Goal: Information Seeking & Learning: Find specific fact

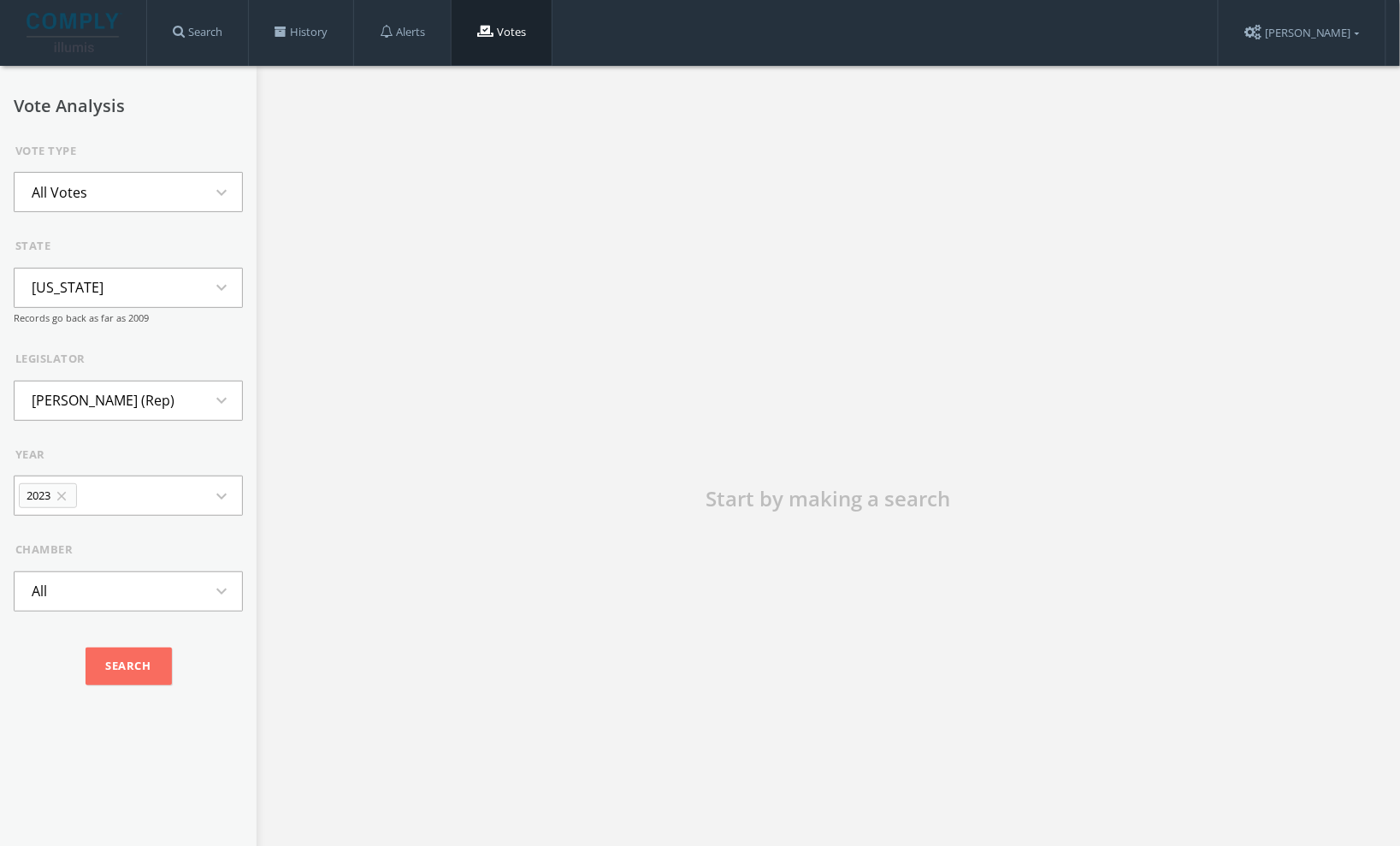
click at [122, 288] on button "[US_STATE] expand_more" at bounding box center [128, 288] width 229 height 41
type input "virgin"
click at [78, 358] on li "[US_STATE]" at bounding box center [128, 365] width 227 height 38
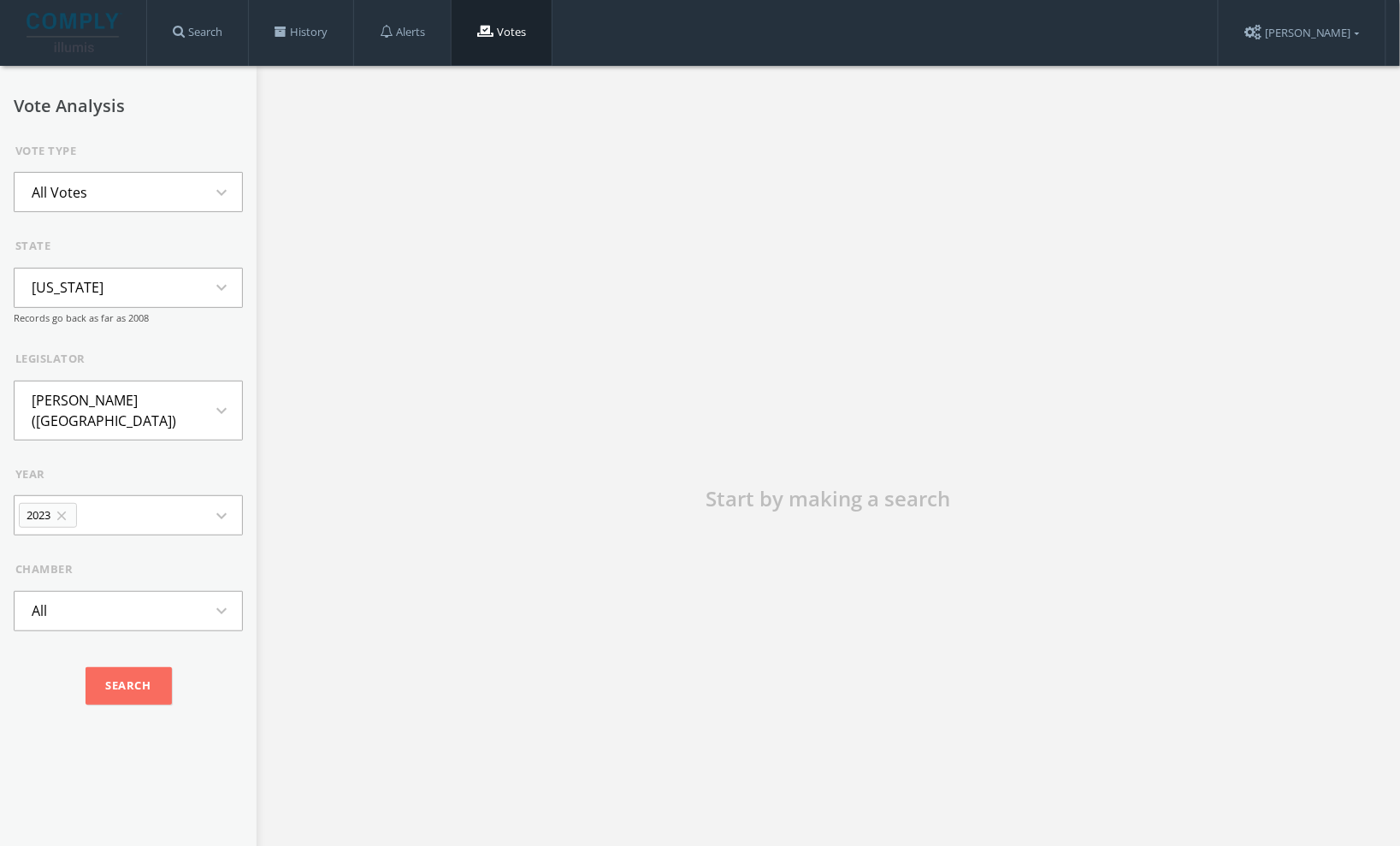
click at [117, 414] on li "[PERSON_NAME] ([GEOGRAPHIC_DATA])" at bounding box center [128, 410] width 227 height 58
type input "orrock"
click at [113, 478] on li "Robert Orrock (Rep)" at bounding box center [128, 497] width 227 height 38
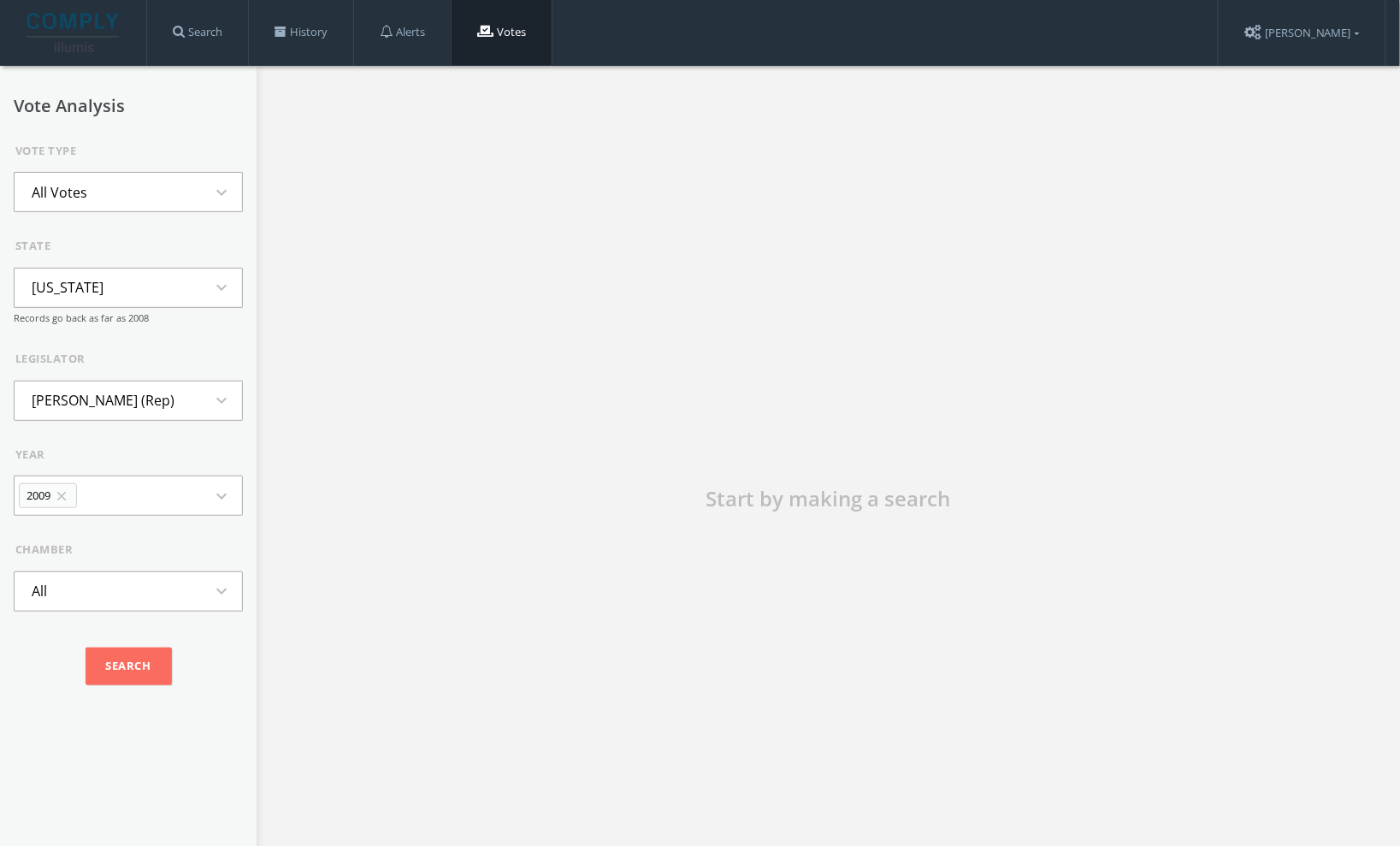
click at [211, 500] on icon "expand_more" at bounding box center [226, 496] width 30 height 20
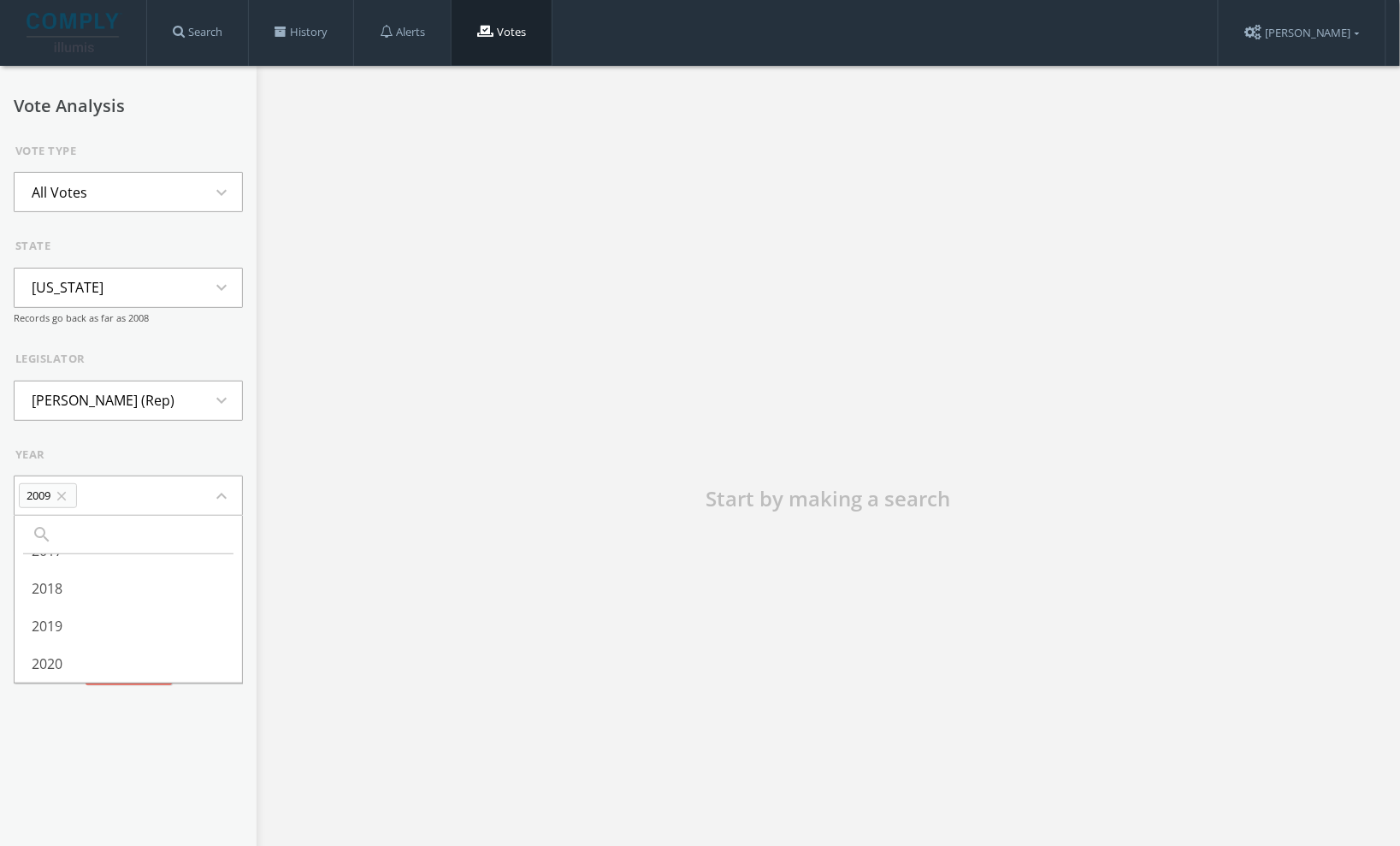
scroll to position [519, 0]
click at [41, 651] on li "All" at bounding box center [128, 663] width 227 height 38
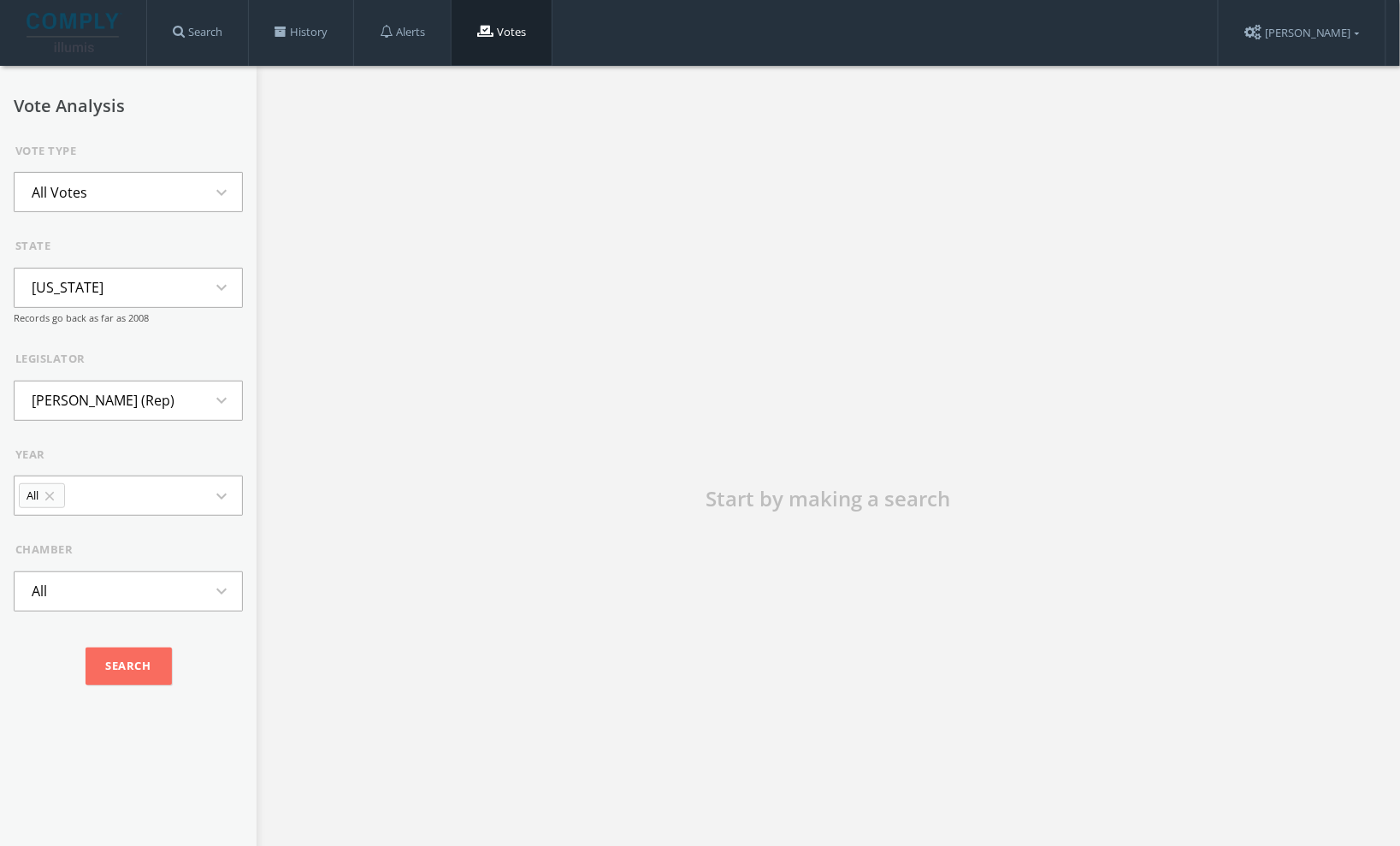
click at [521, 27] on link "Votes" at bounding box center [501, 32] width 100 height 65
click at [132, 187] on button "All Votes expand_more" at bounding box center [128, 192] width 229 height 41
click at [138, 311] on li "Search By Term" at bounding box center [128, 321] width 227 height 38
click at [100, 299] on button "Alaska expand_more" at bounding box center [128, 288] width 229 height 41
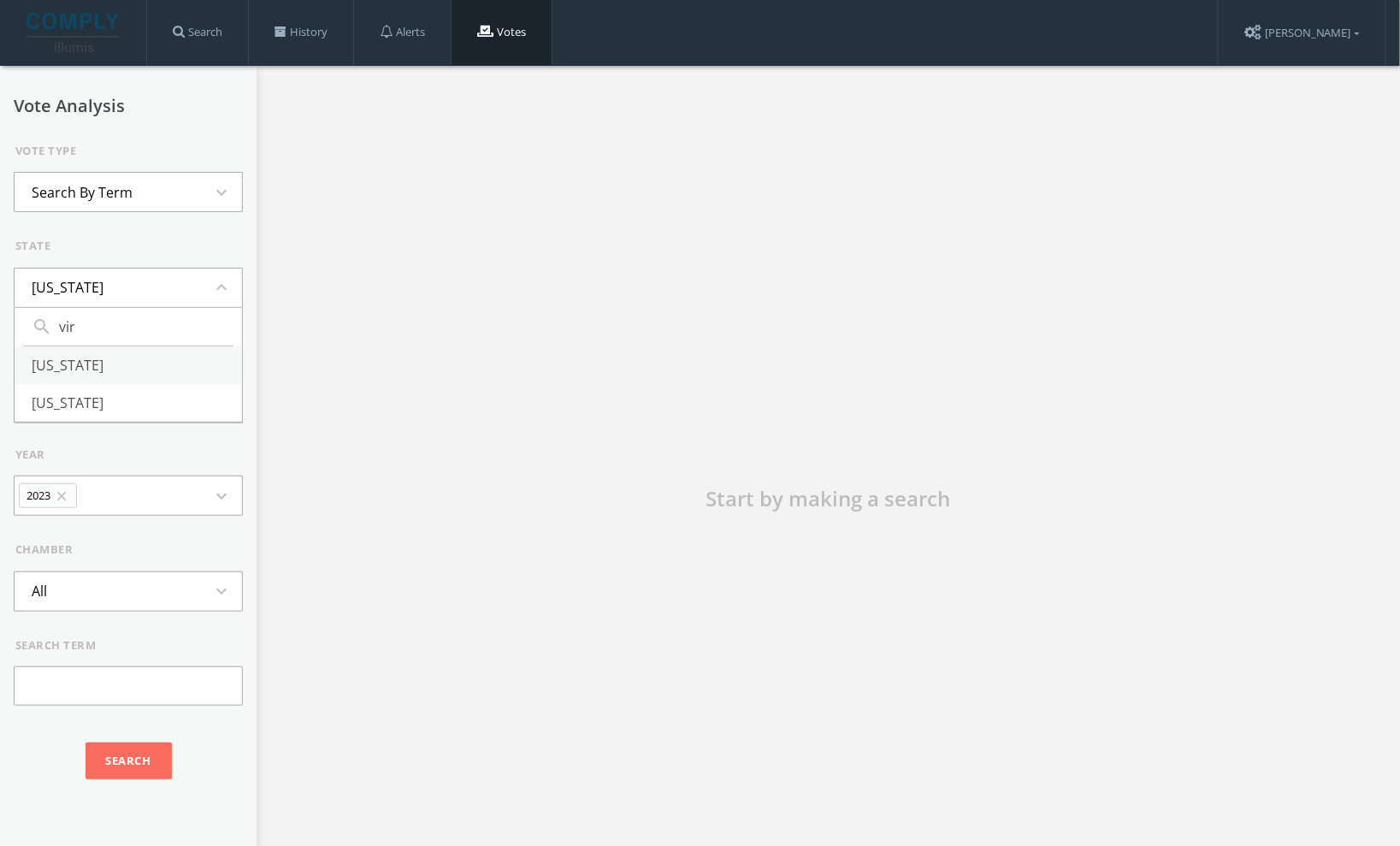
type input "vir"
click at [65, 369] on li "Virginia" at bounding box center [128, 365] width 227 height 38
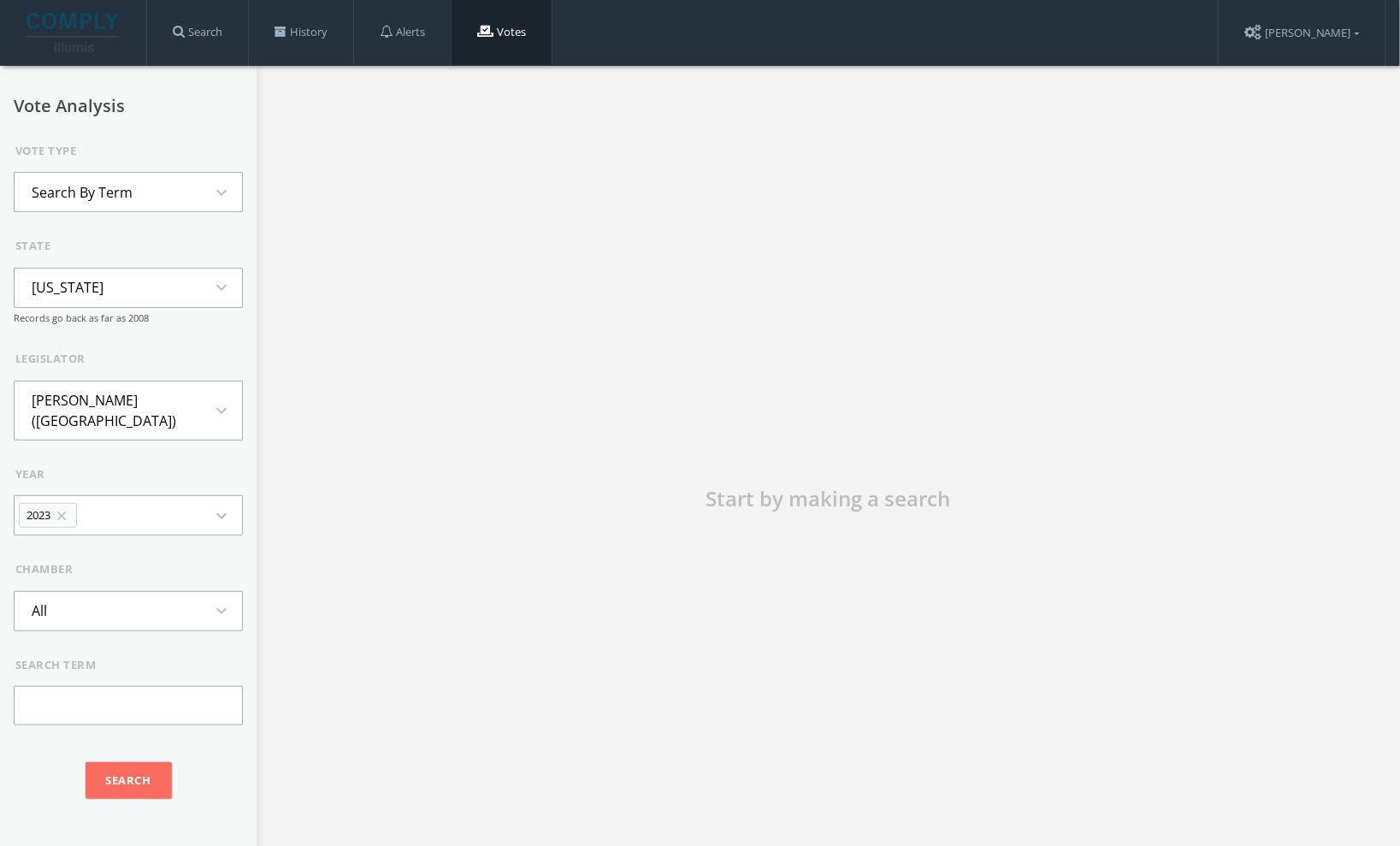
click at [75, 400] on li "Watkins Abbitt (Ind)" at bounding box center [128, 410] width 227 height 58
type input "orr"
click at [89, 554] on li "Robert Orrock (Rep)" at bounding box center [128, 573] width 227 height 38
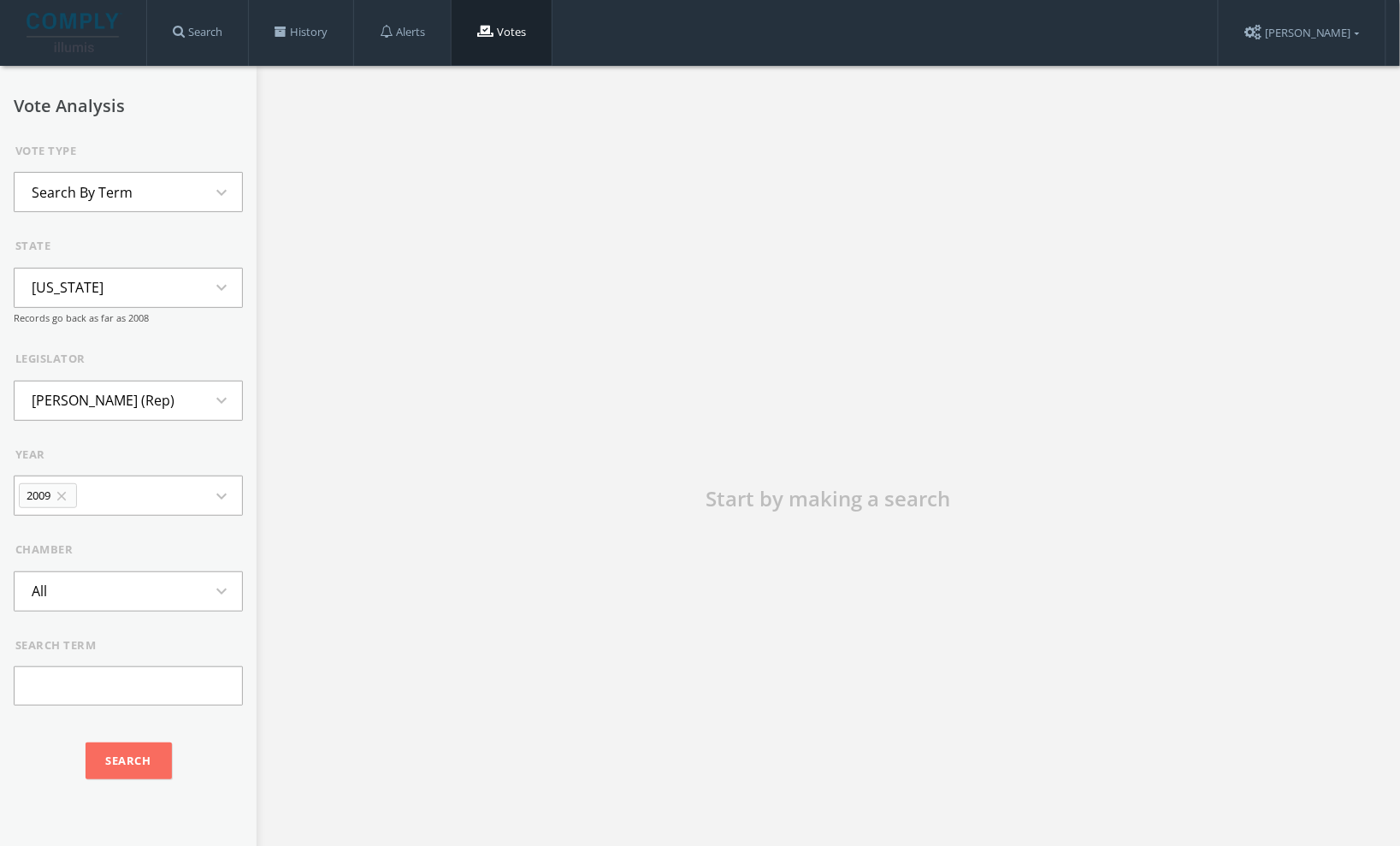
click at [134, 498] on button "2009 close expand_more" at bounding box center [128, 496] width 229 height 41
click at [94, 659] on li "All" at bounding box center [128, 663] width 227 height 38
click at [82, 703] on input "text" at bounding box center [128, 685] width 229 height 40
paste input "Education Improvement Scholarships Tax Credits"
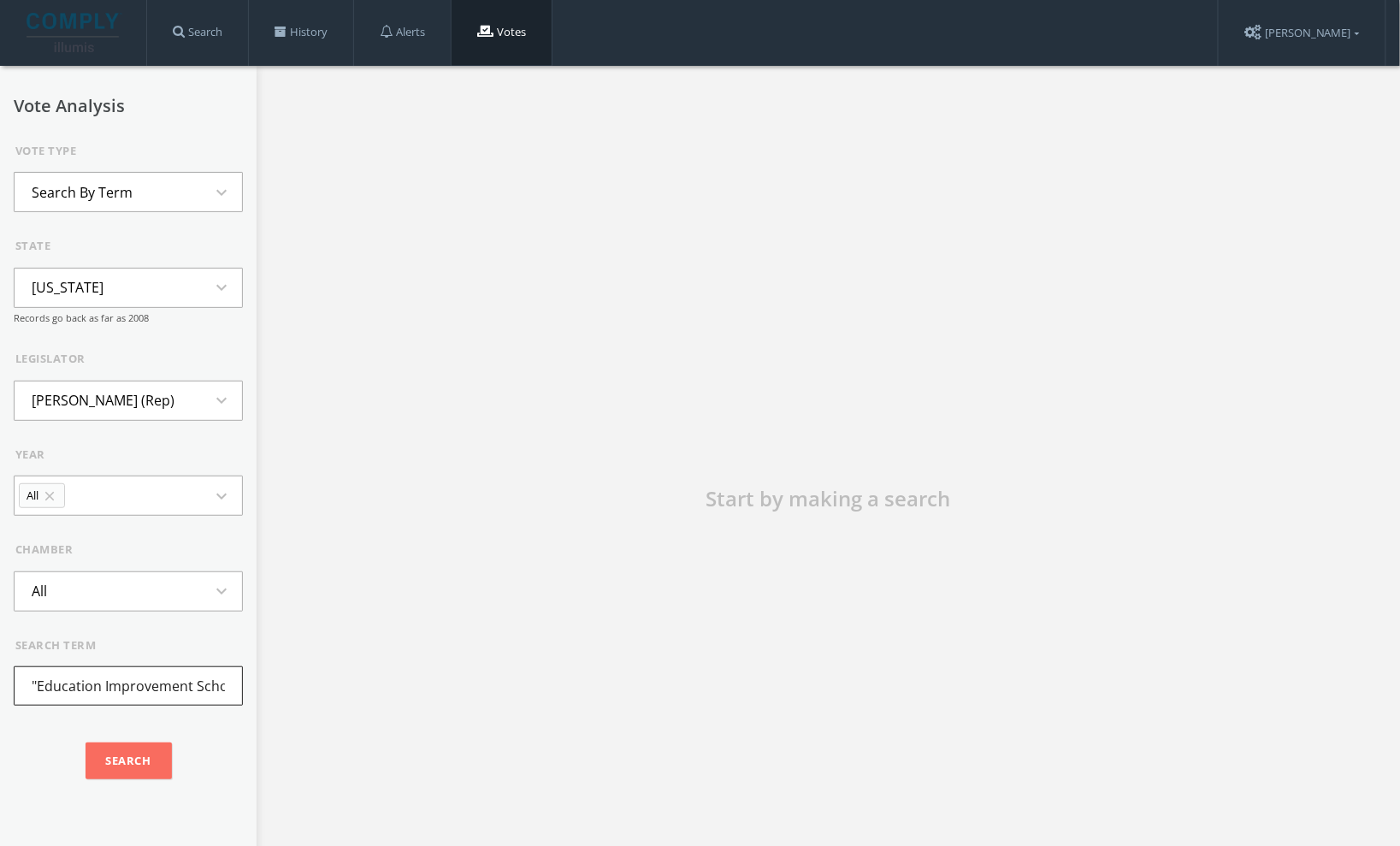
type input ""Education Improvement Scholarships Tax Credits""
click at [121, 769] on input "Search" at bounding box center [129, 761] width 87 height 38
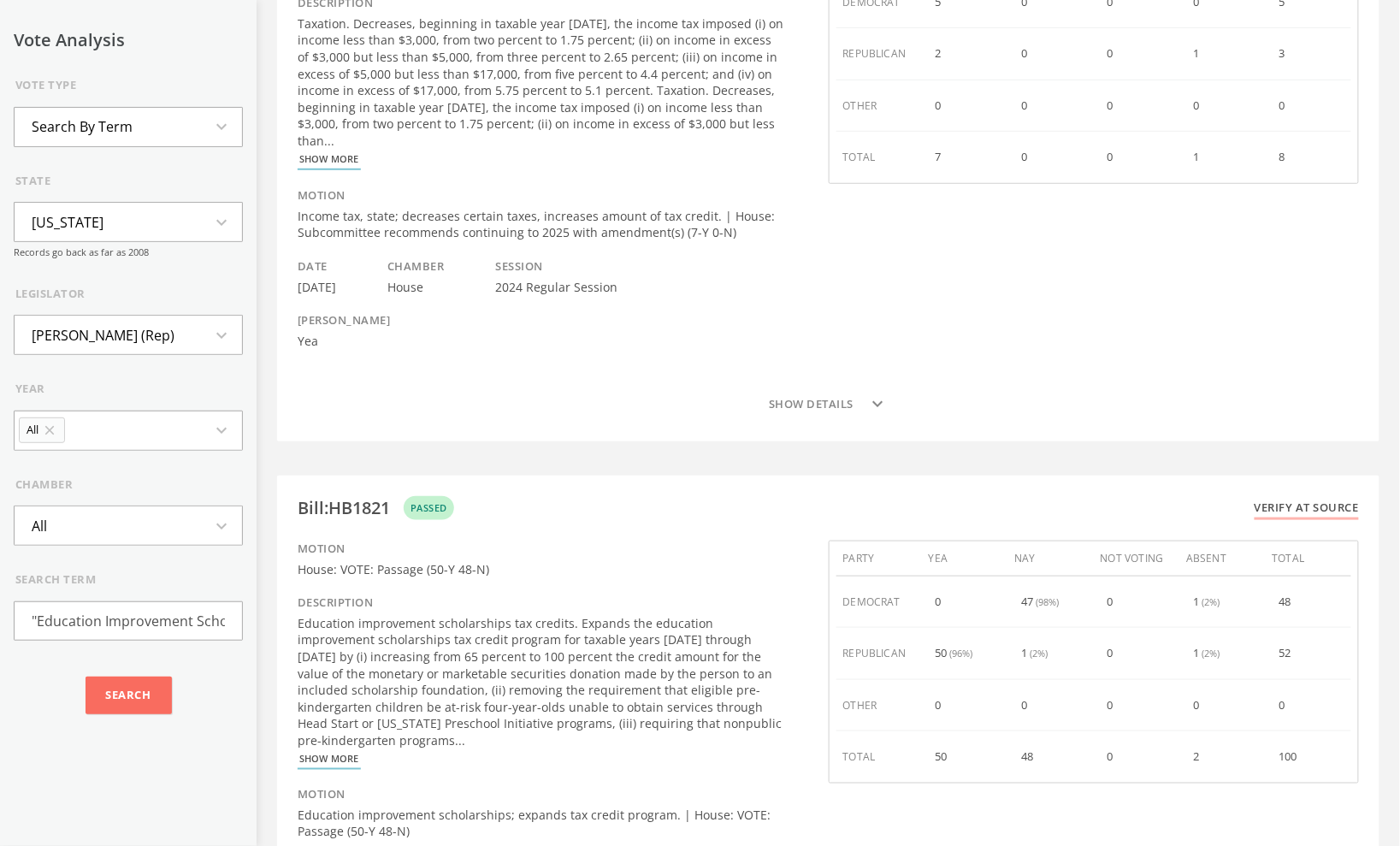
scroll to position [553, 0]
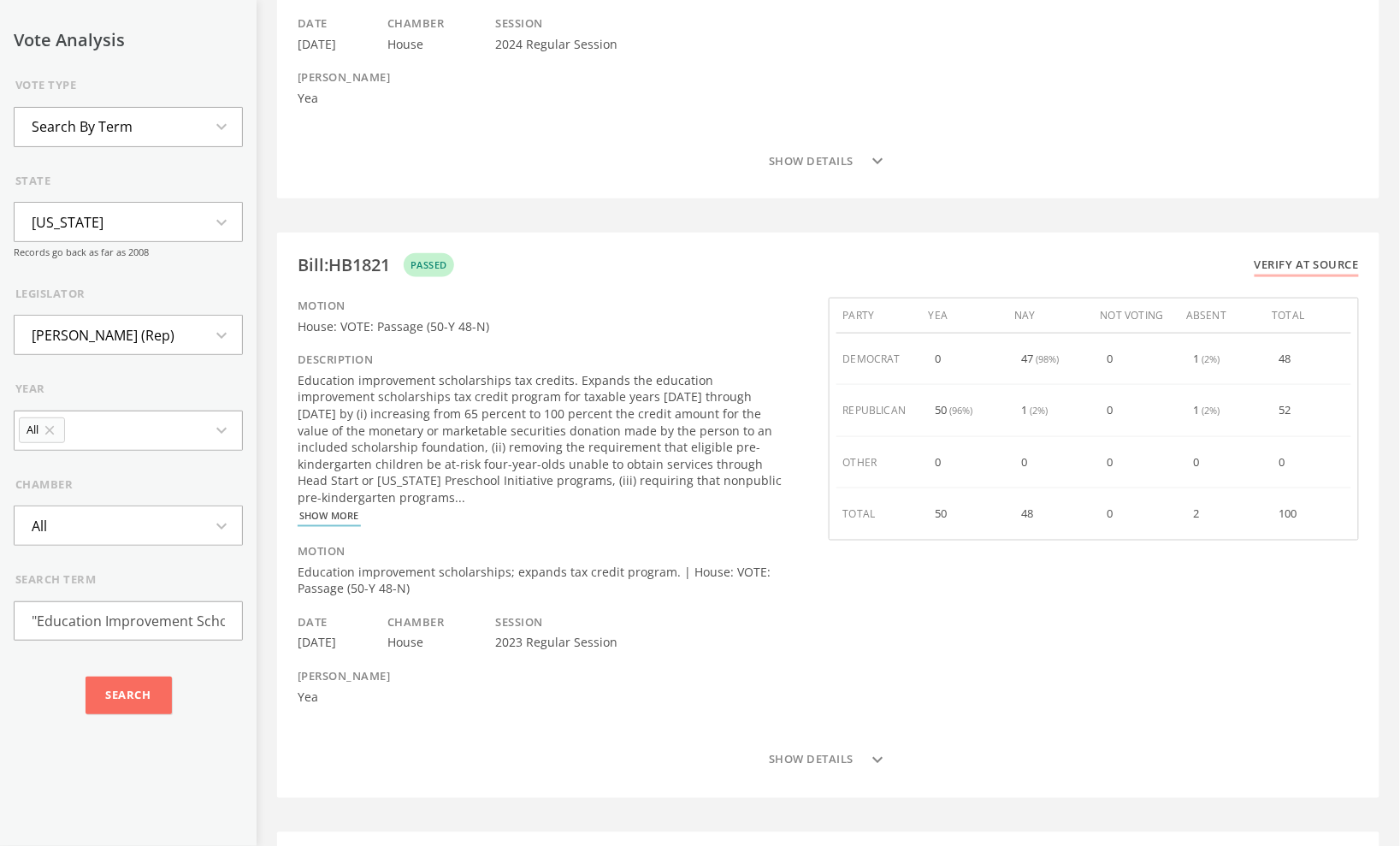
click at [367, 257] on div "Bill : HB1821" at bounding box center [344, 265] width 92 height 18
click at [310, 689] on div "Yea" at bounding box center [344, 697] width 93 height 18
click at [796, 743] on button "Show details expand_more" at bounding box center [827, 760] width 1061 height 34
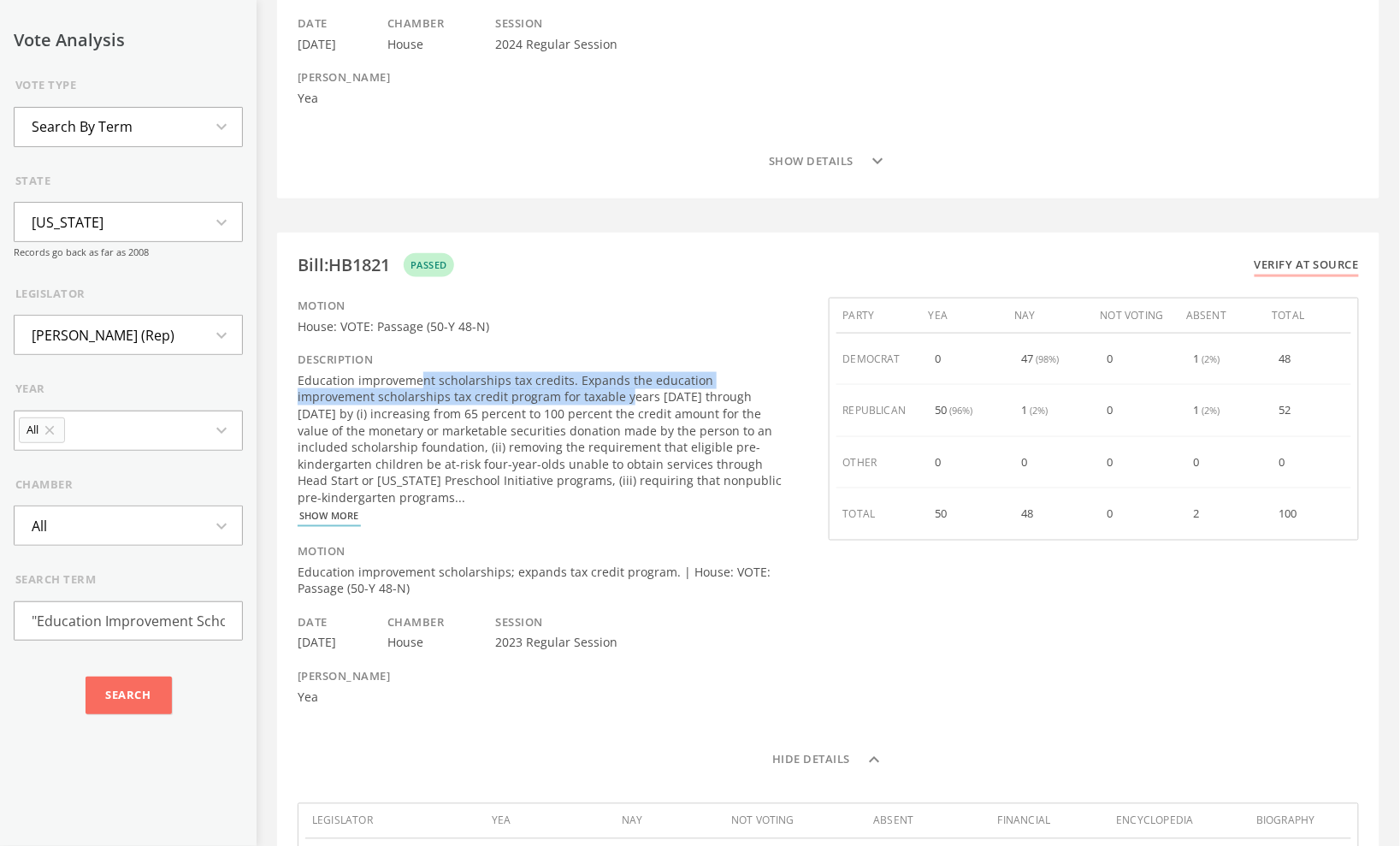
drag, startPoint x: 423, startPoint y: 352, endPoint x: 546, endPoint y: 365, distance: 123.7
click at [546, 372] on div "Education improvement scholarships tax credits. Expands the education improveme…" at bounding box center [541, 439] width 489 height 134
click at [445, 386] on div "Education improvement scholarships tax credits. Expands the education improveme…" at bounding box center [541, 439] width 489 height 134
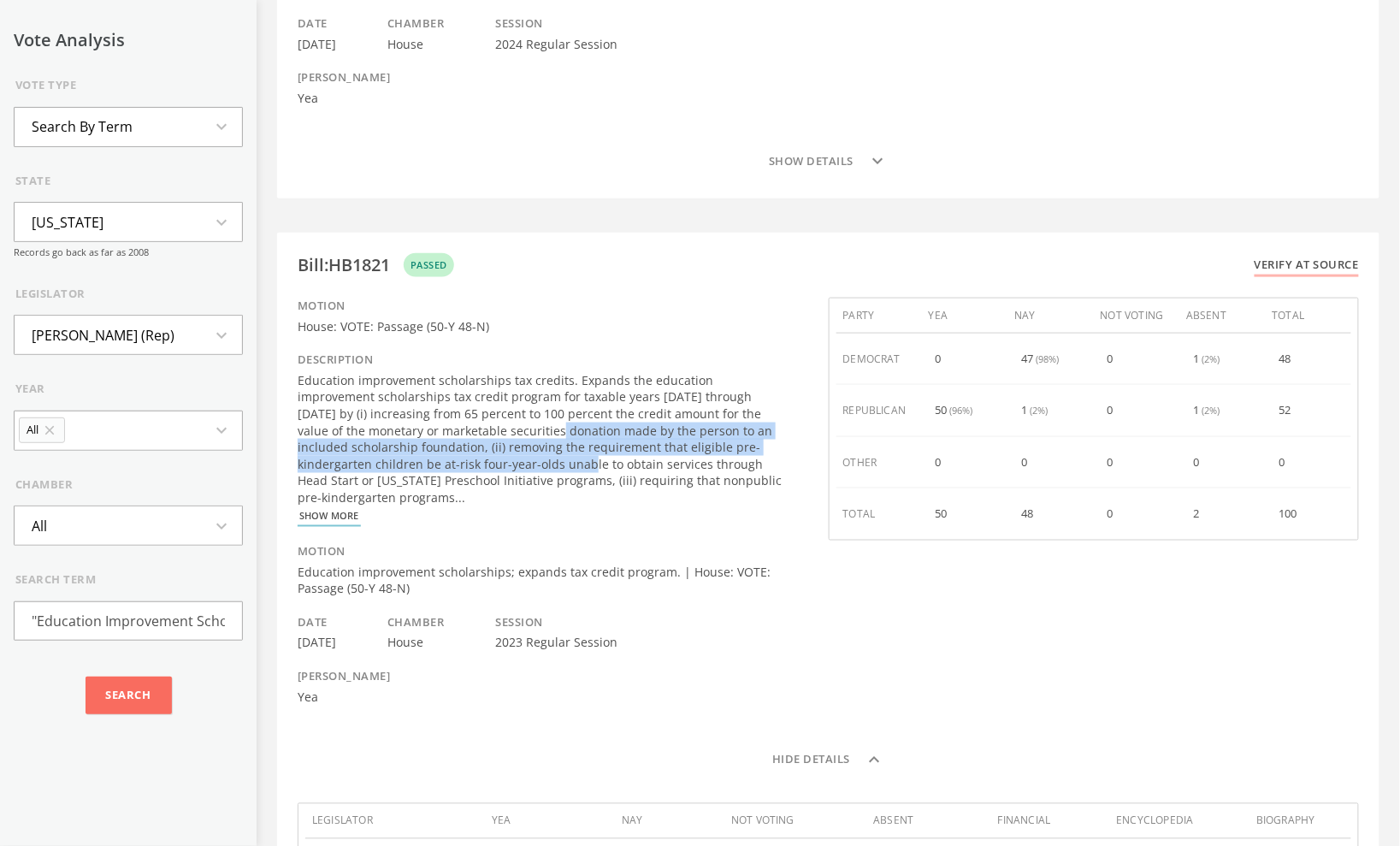
drag, startPoint x: 445, startPoint y: 386, endPoint x: 452, endPoint y: 420, distance: 34.7
click at [452, 420] on div "Education improvement scholarships tax credits. Expands the education improveme…" at bounding box center [541, 439] width 489 height 134
click at [134, 441] on button "All close expand_more" at bounding box center [128, 430] width 229 height 41
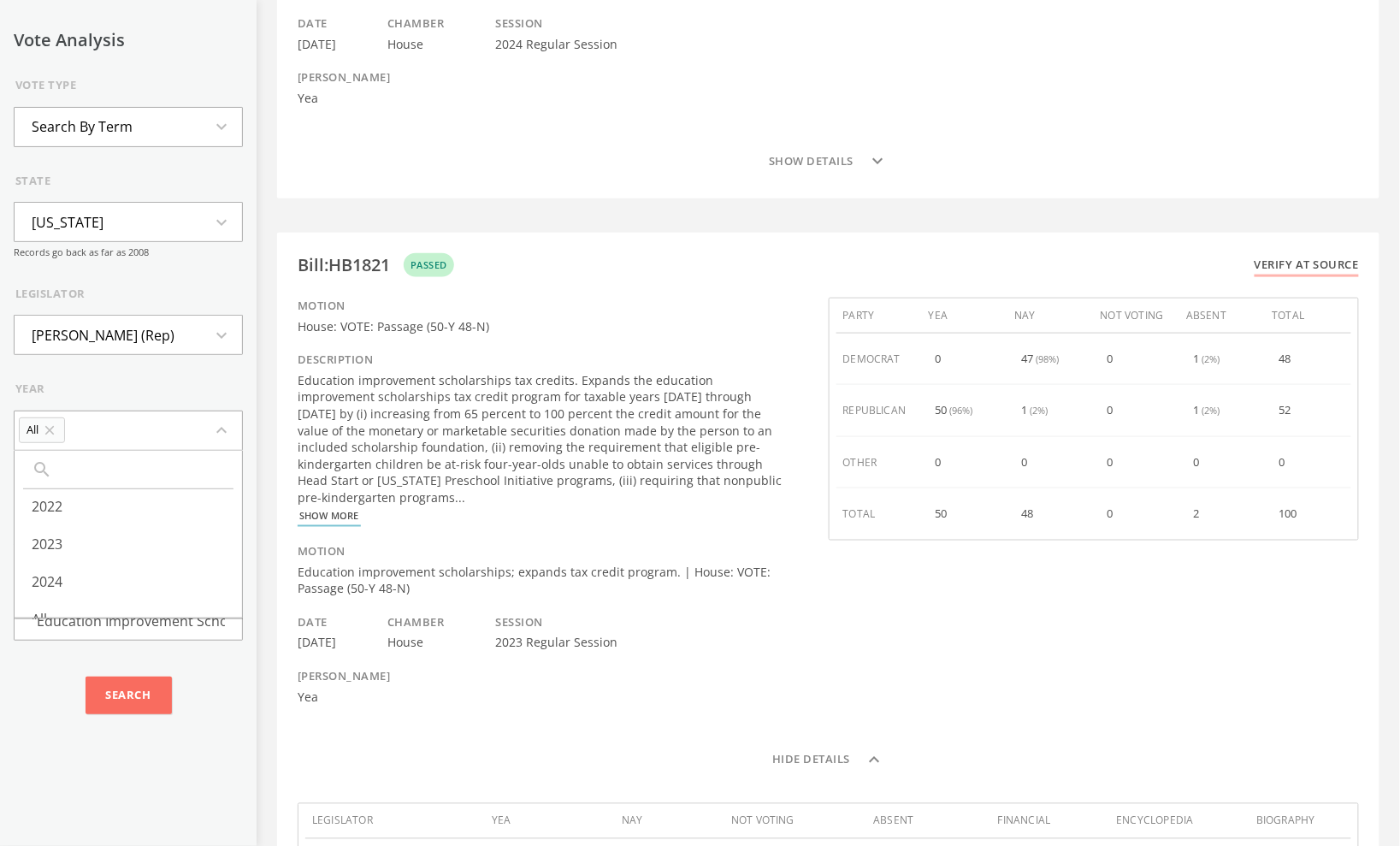
scroll to position [519, 0]
click at [58, 547] on li "2024" at bounding box center [128, 561] width 227 height 38
click at [211, 433] on icon "expand_more" at bounding box center [226, 430] width 30 height 20
click at [78, 511] on li "2023" at bounding box center [128, 523] width 227 height 38
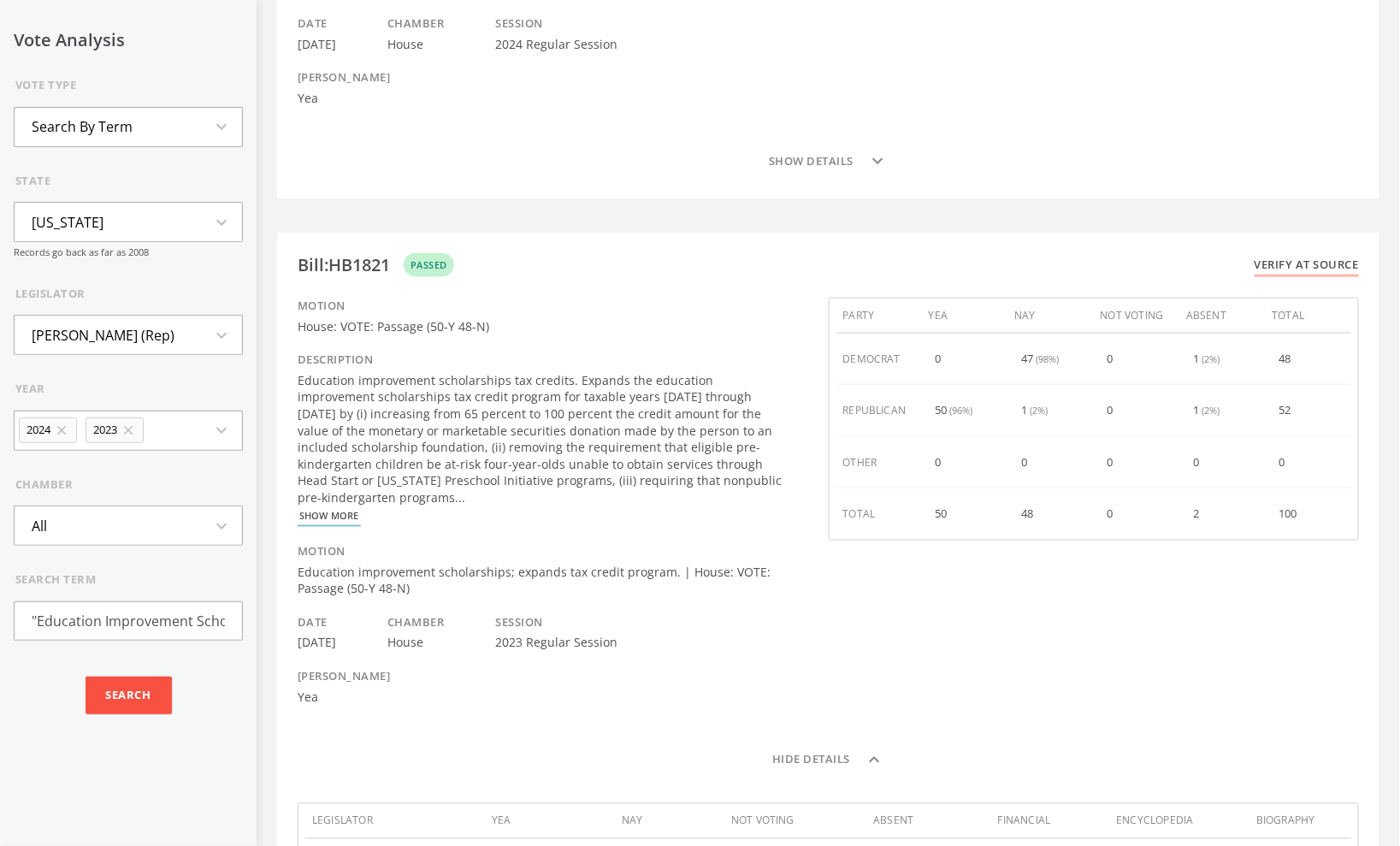
click at [134, 700] on input "Search" at bounding box center [129, 695] width 87 height 38
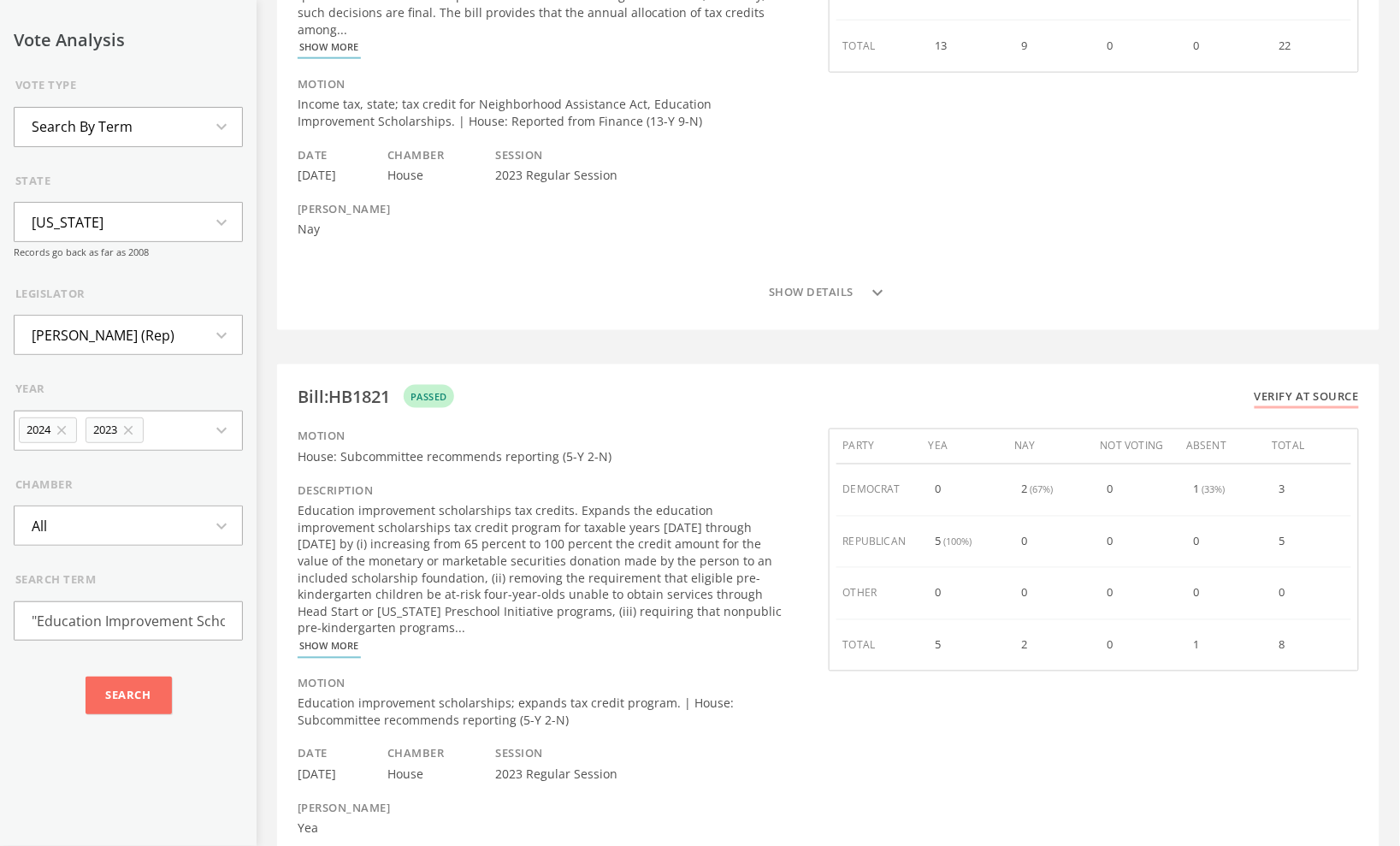
scroll to position [2799, 0]
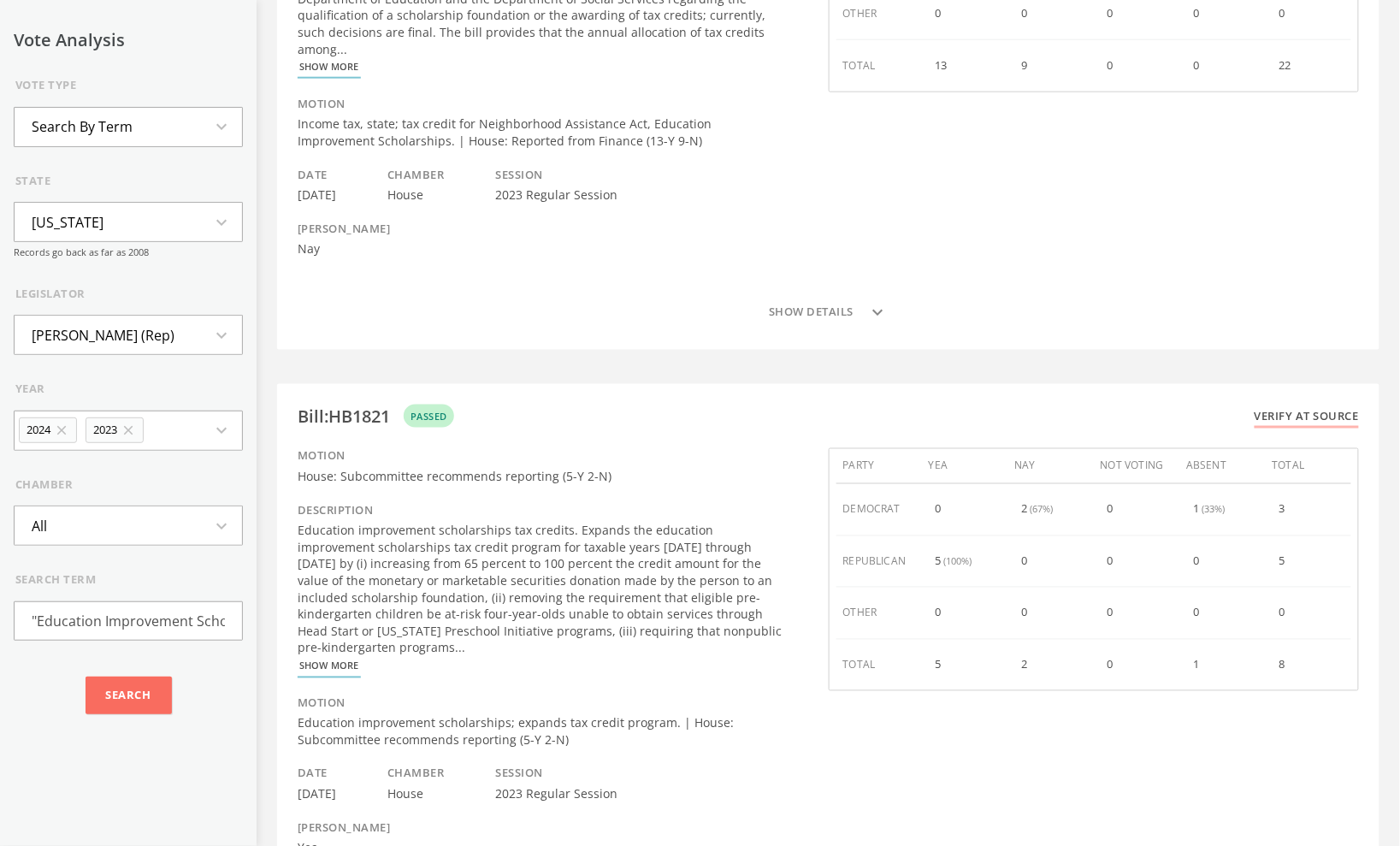
click at [418, 523] on div "Education improvement scholarships tax credits. Expands the education improveme…" at bounding box center [541, 589] width 489 height 134
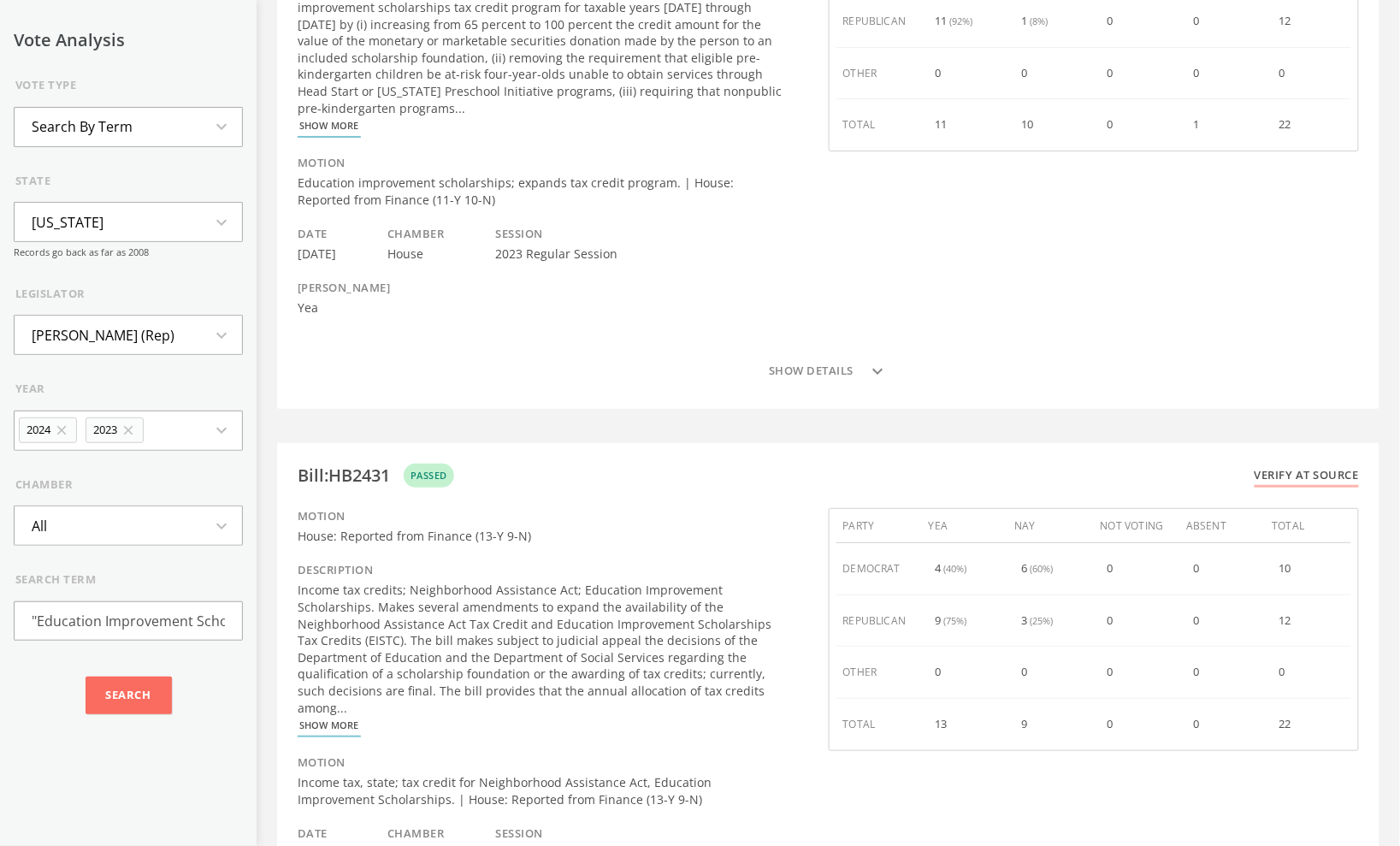
scroll to position [2145, 0]
click at [372, 464] on div "Bill : HB2431" at bounding box center [344, 472] width 92 height 18
click at [1309, 464] on link "Verify at source" at bounding box center [1306, 474] width 104 height 20
click at [211, 435] on icon "expand_more" at bounding box center [226, 430] width 30 height 20
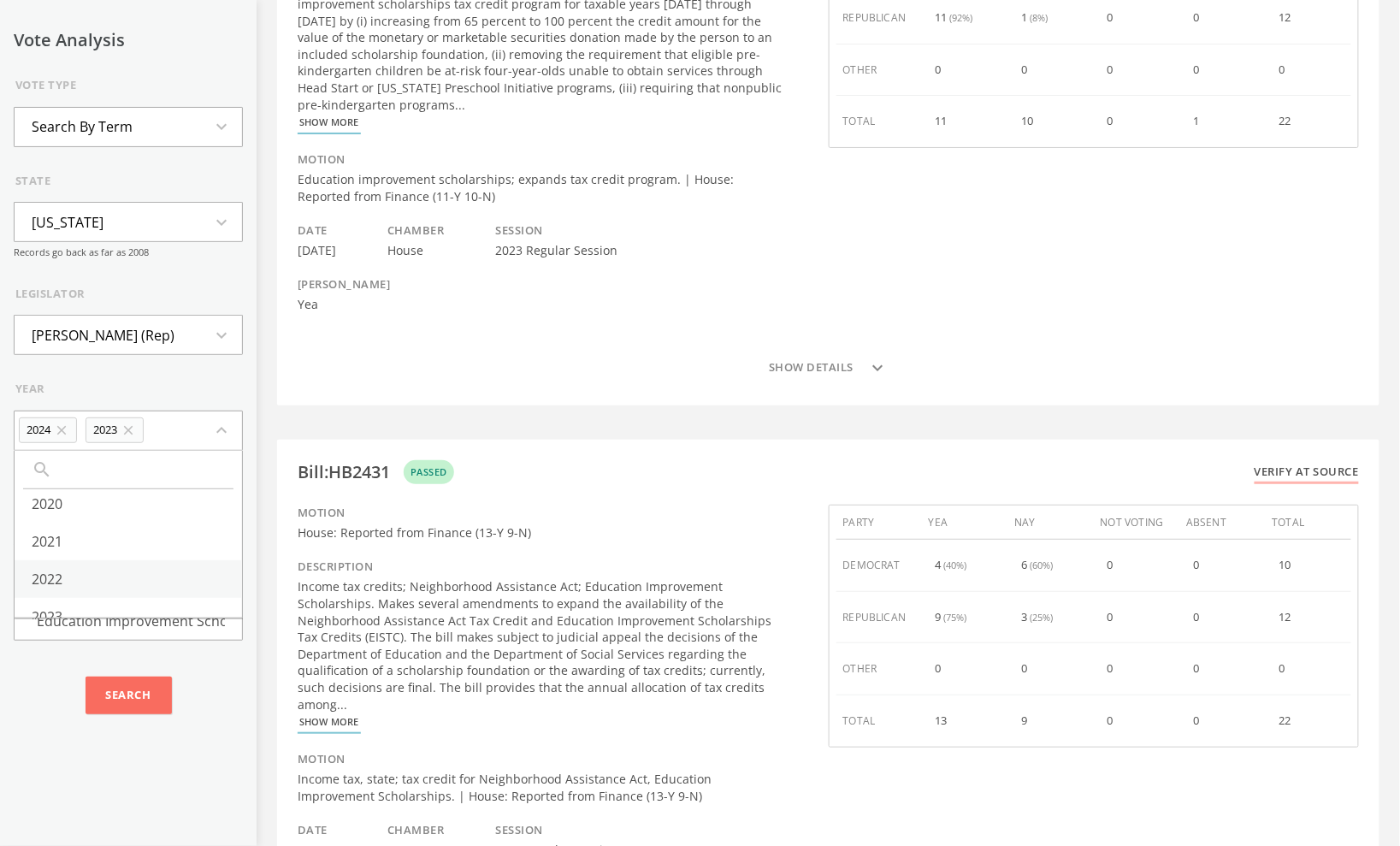
click at [59, 567] on li "2022" at bounding box center [128, 578] width 227 height 38
click at [211, 534] on icon "expand_more" at bounding box center [226, 526] width 30 height 20
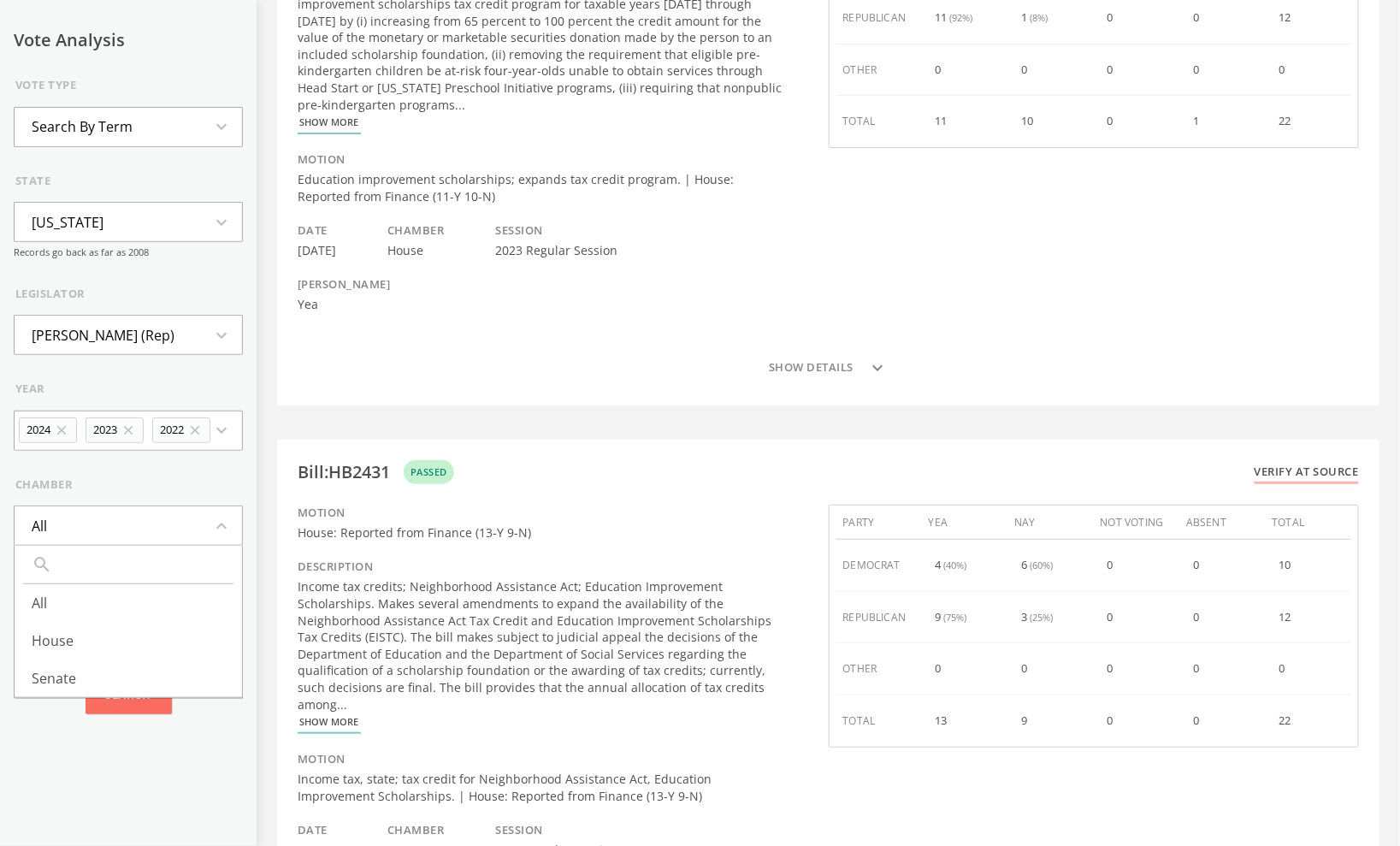
click at [144, 489] on div "chamber" at bounding box center [129, 485] width 227 height 18
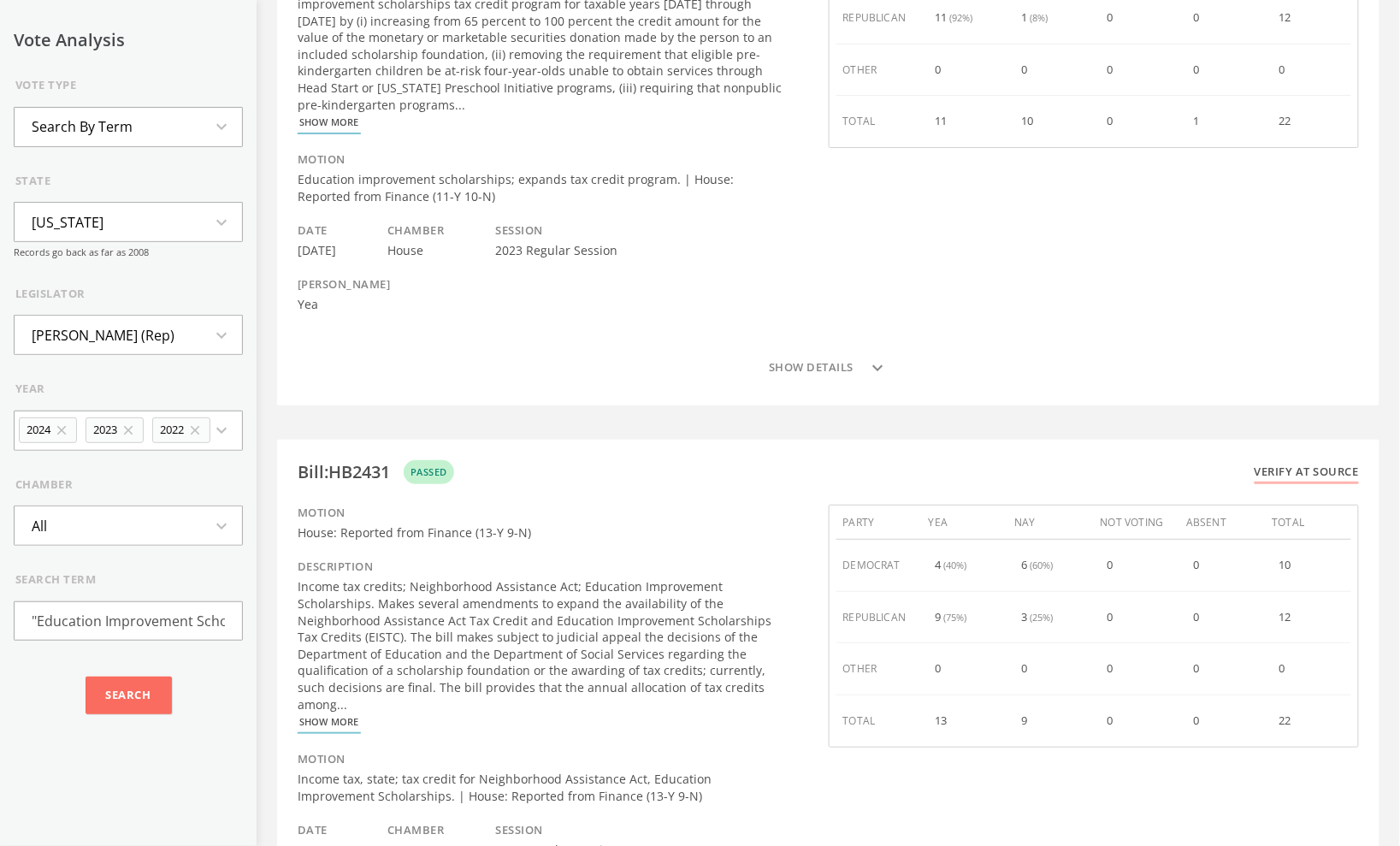
click at [132, 430] on icon "close" at bounding box center [128, 429] width 16 height 16
click at [69, 431] on icon "close" at bounding box center [61, 429] width 16 height 16
click at [211, 433] on icon "expand_more" at bounding box center [226, 430] width 30 height 20
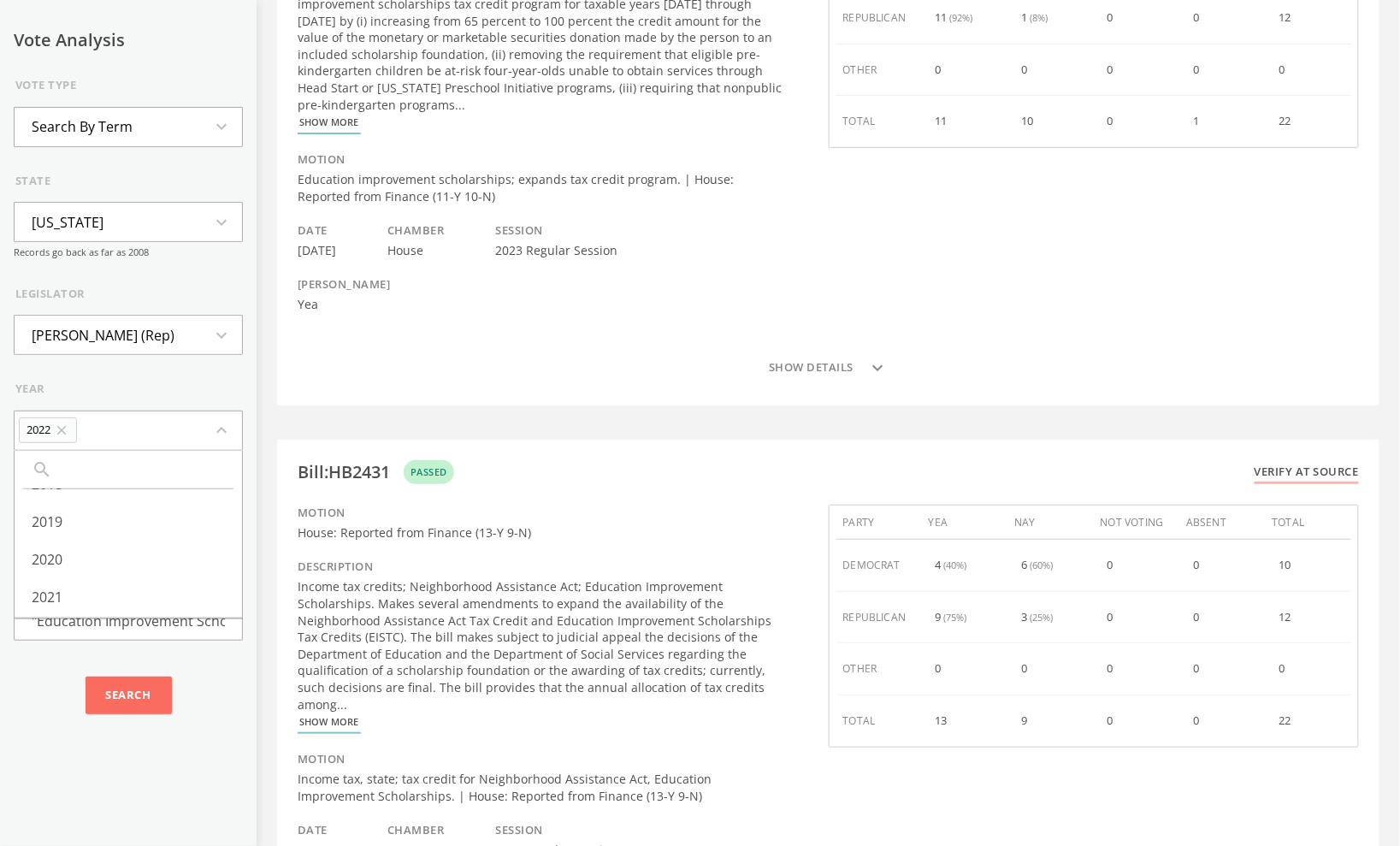
scroll to position [374, 0]
click at [155, 578] on li "2021" at bounding box center [128, 586] width 227 height 38
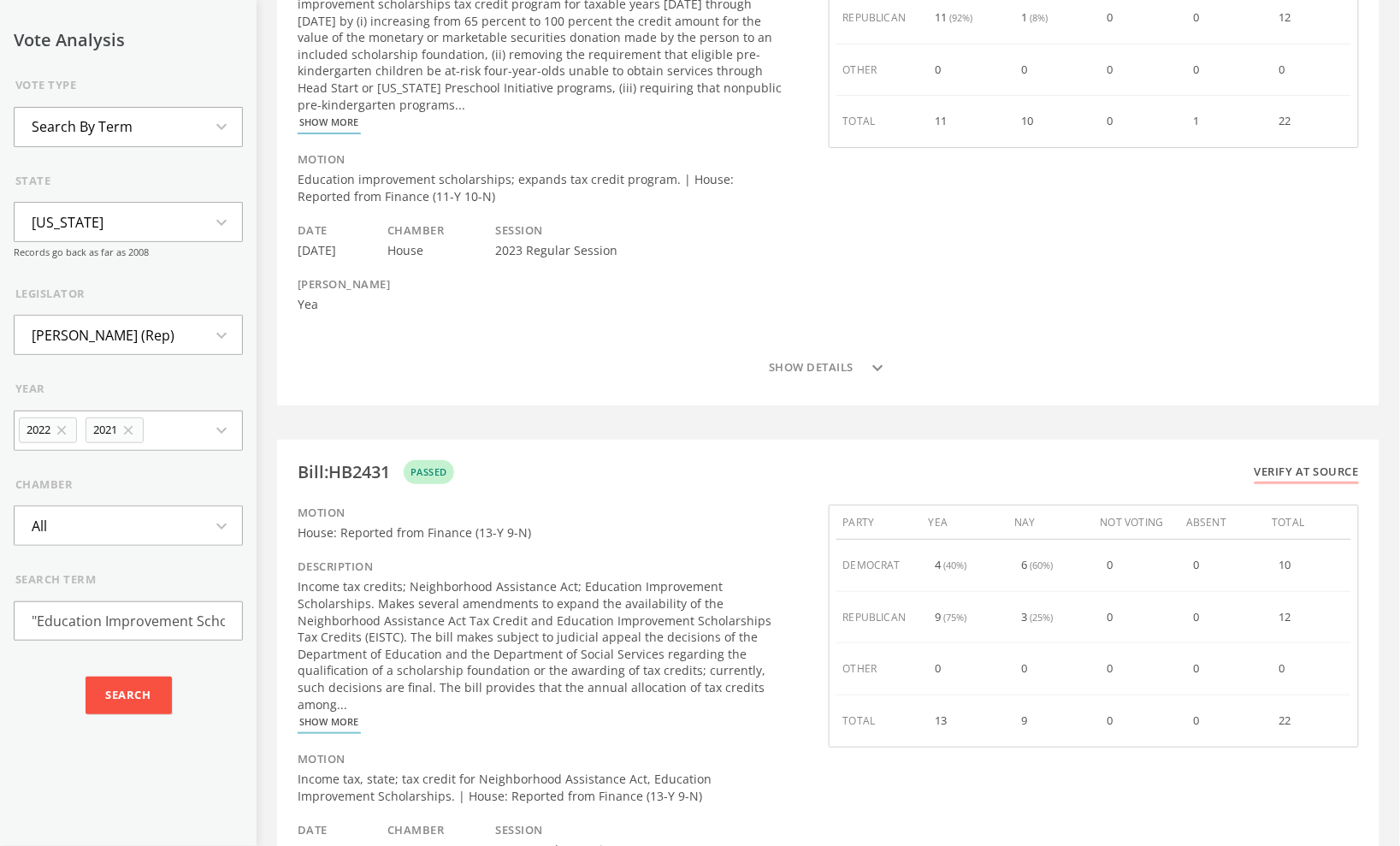
click at [135, 703] on input "Search" at bounding box center [129, 695] width 87 height 38
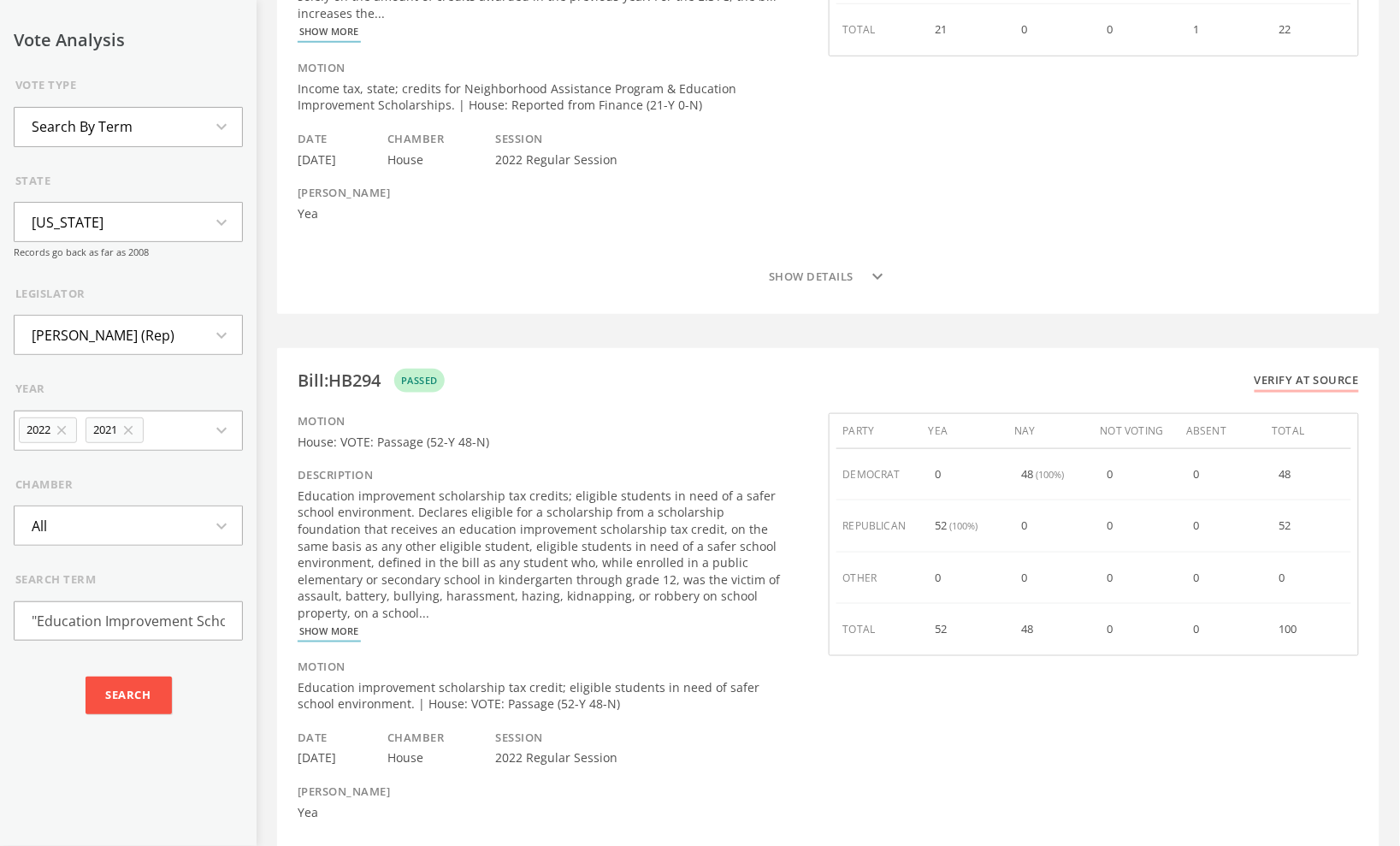
scroll to position [500, 0]
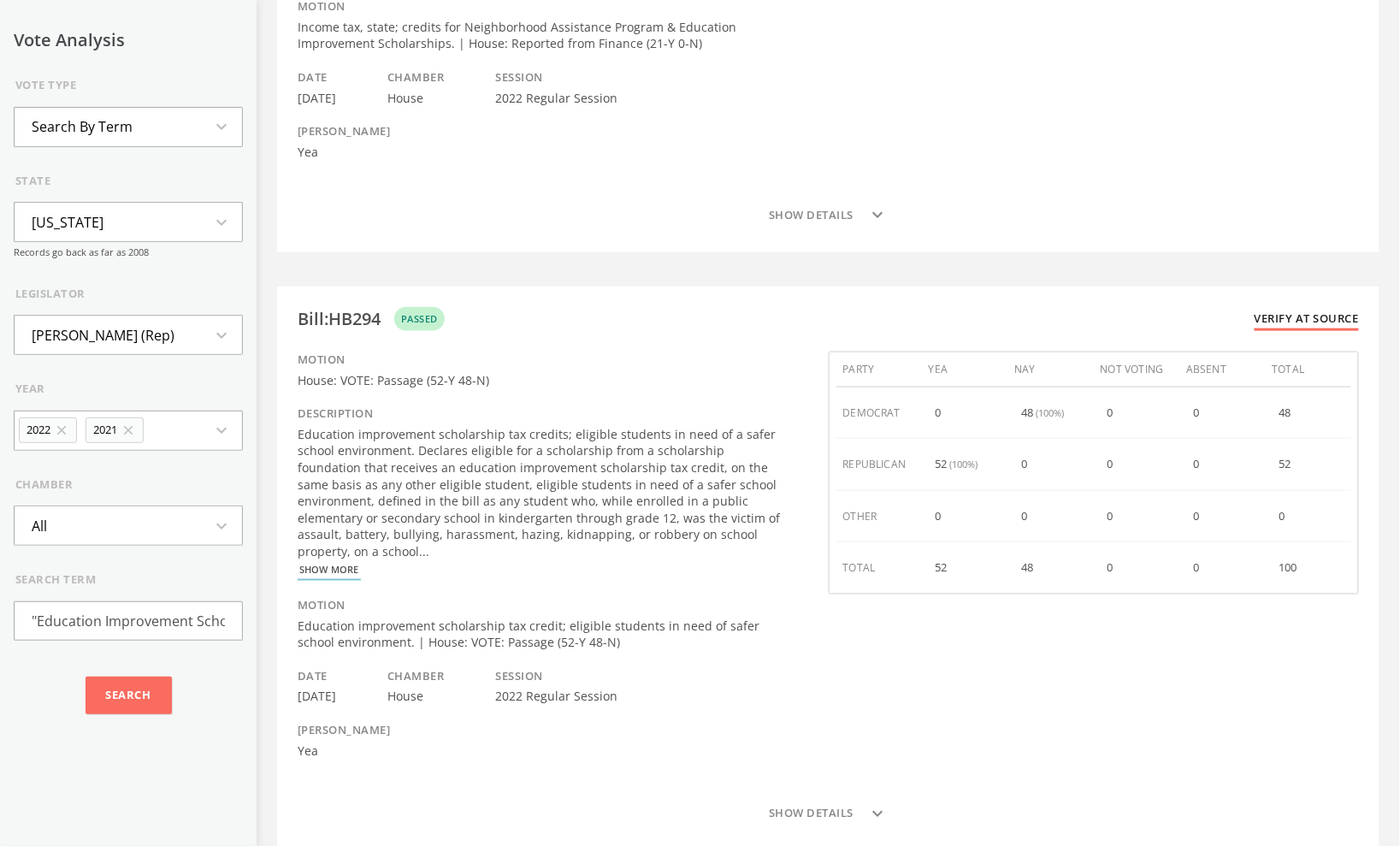
click at [1303, 310] on link "Verify at source" at bounding box center [1306, 320] width 104 height 20
click at [211, 432] on icon "expand_more" at bounding box center [226, 430] width 30 height 20
click at [141, 573] on li "2020" at bounding box center [128, 582] width 227 height 38
click at [136, 434] on icon "close" at bounding box center [128, 429] width 16 height 16
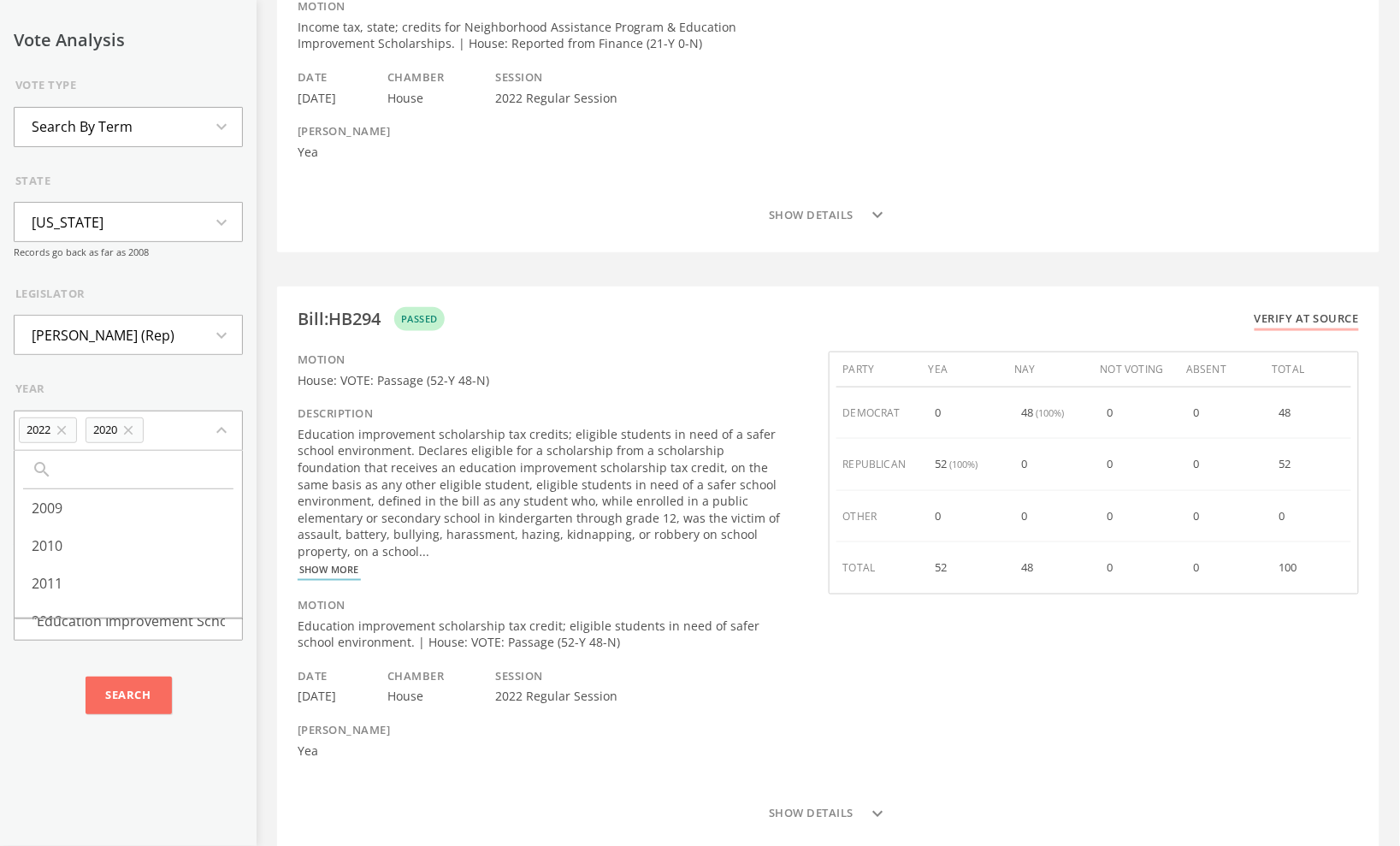
click at [69, 433] on icon "close" at bounding box center [61, 429] width 16 height 16
click at [211, 532] on icon "expand_more" at bounding box center [226, 526] width 30 height 20
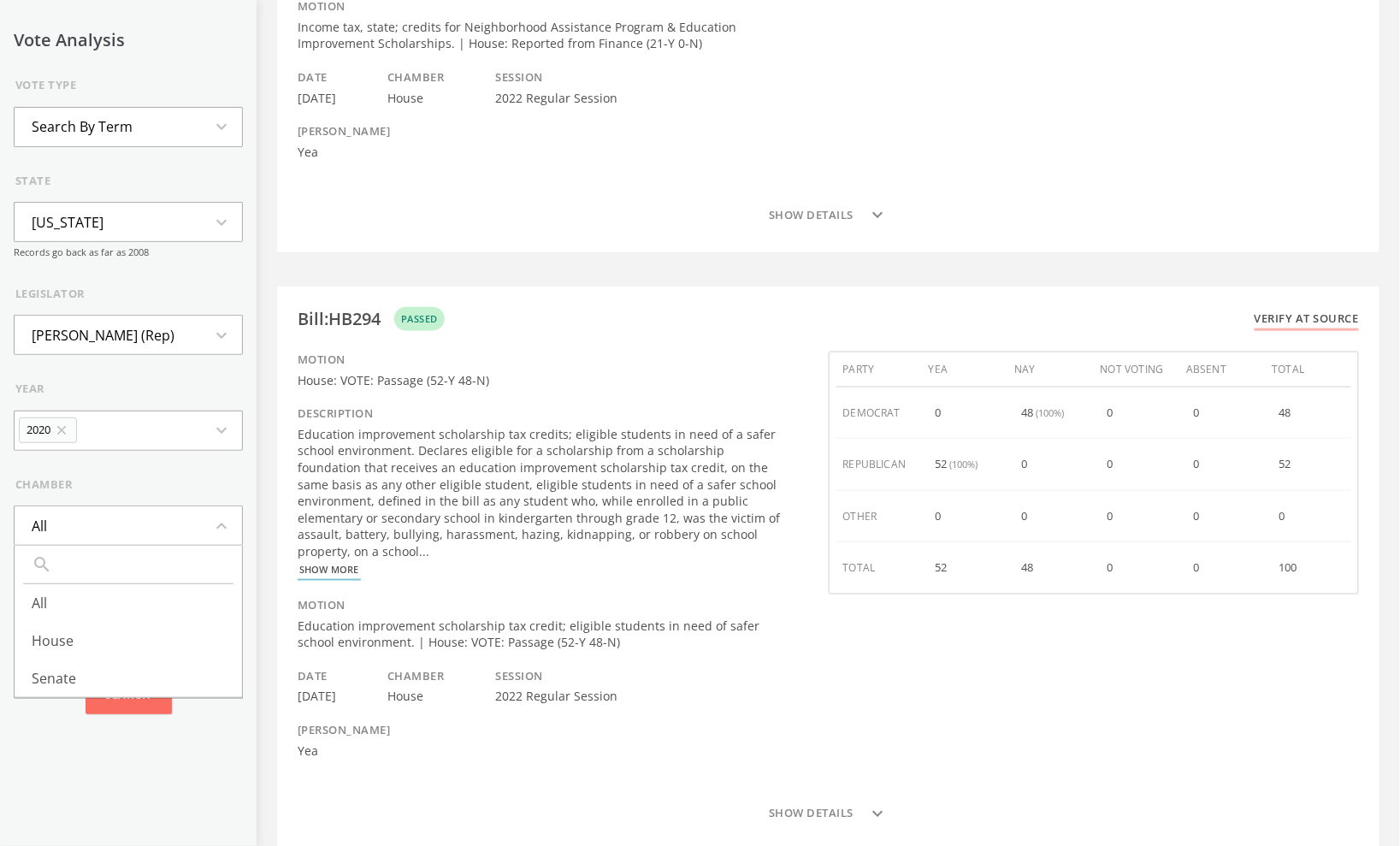
click at [191, 469] on form "Vote Type Search By Term expand_more state Virginia expand_more Records go back…" at bounding box center [128, 400] width 229 height 647
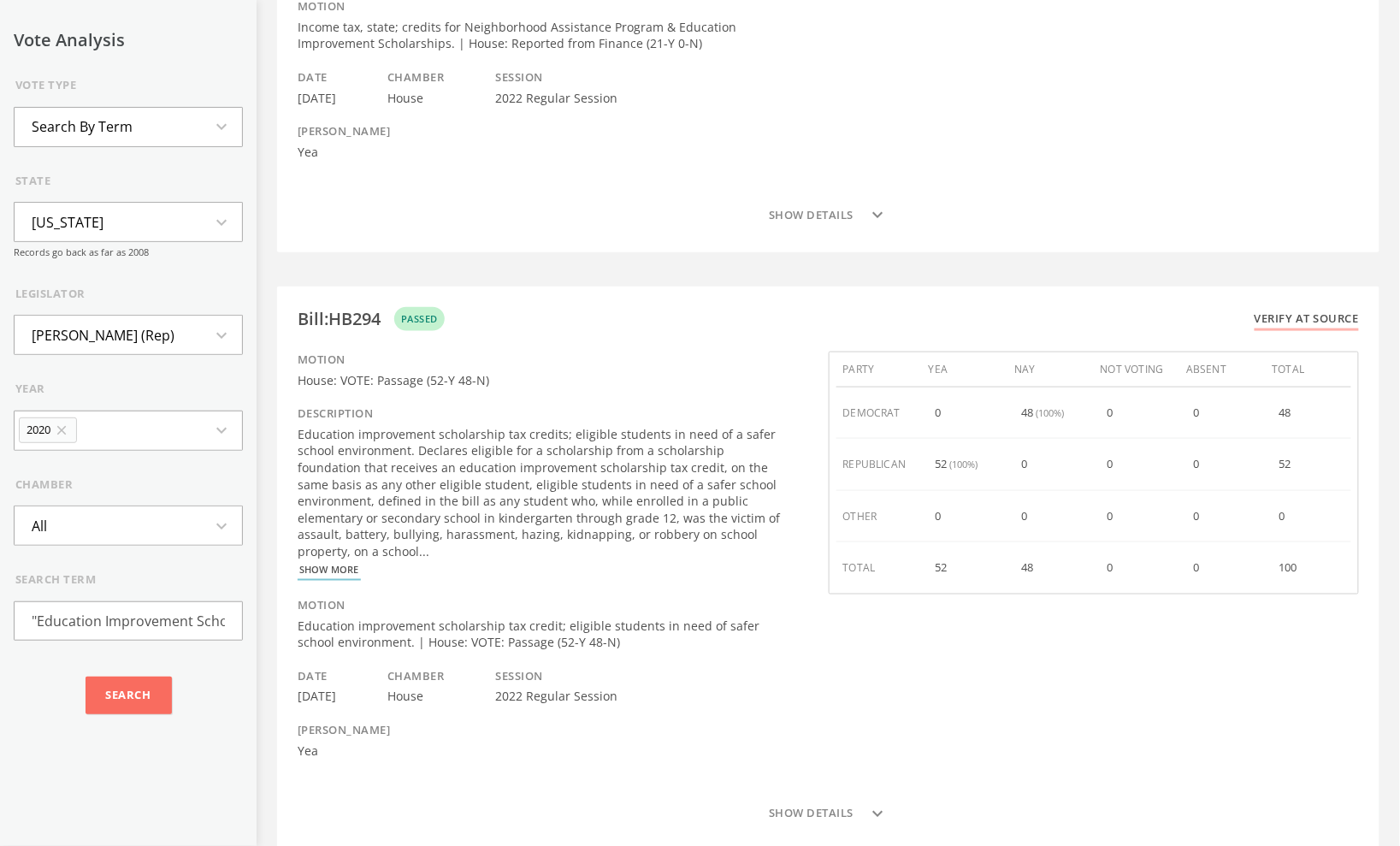
click at [211, 436] on icon "expand_more" at bounding box center [226, 430] width 30 height 20
click at [133, 558] on li "2019" at bounding box center [128, 561] width 227 height 38
click at [126, 699] on input "Search" at bounding box center [129, 695] width 87 height 38
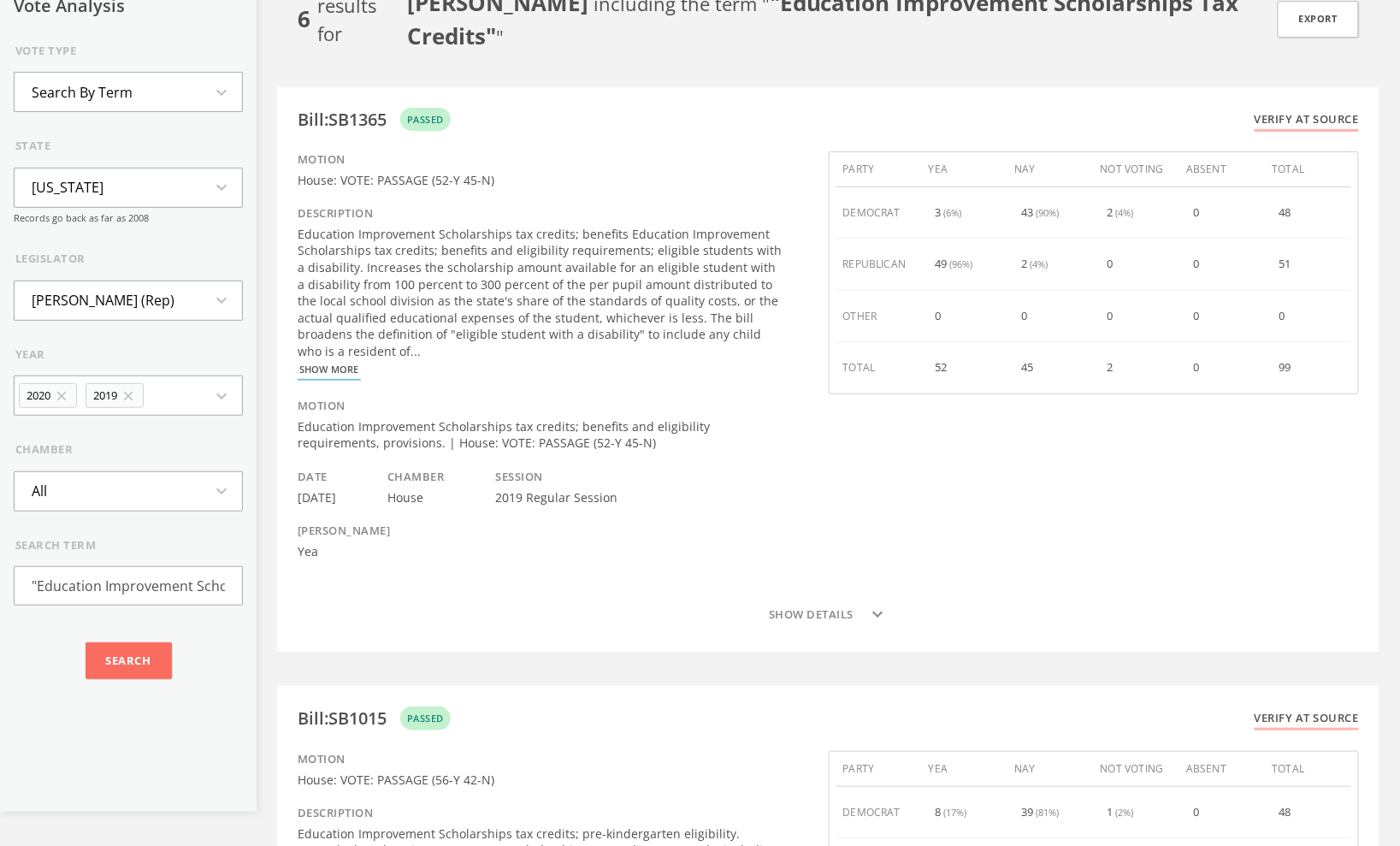
scroll to position [0, 0]
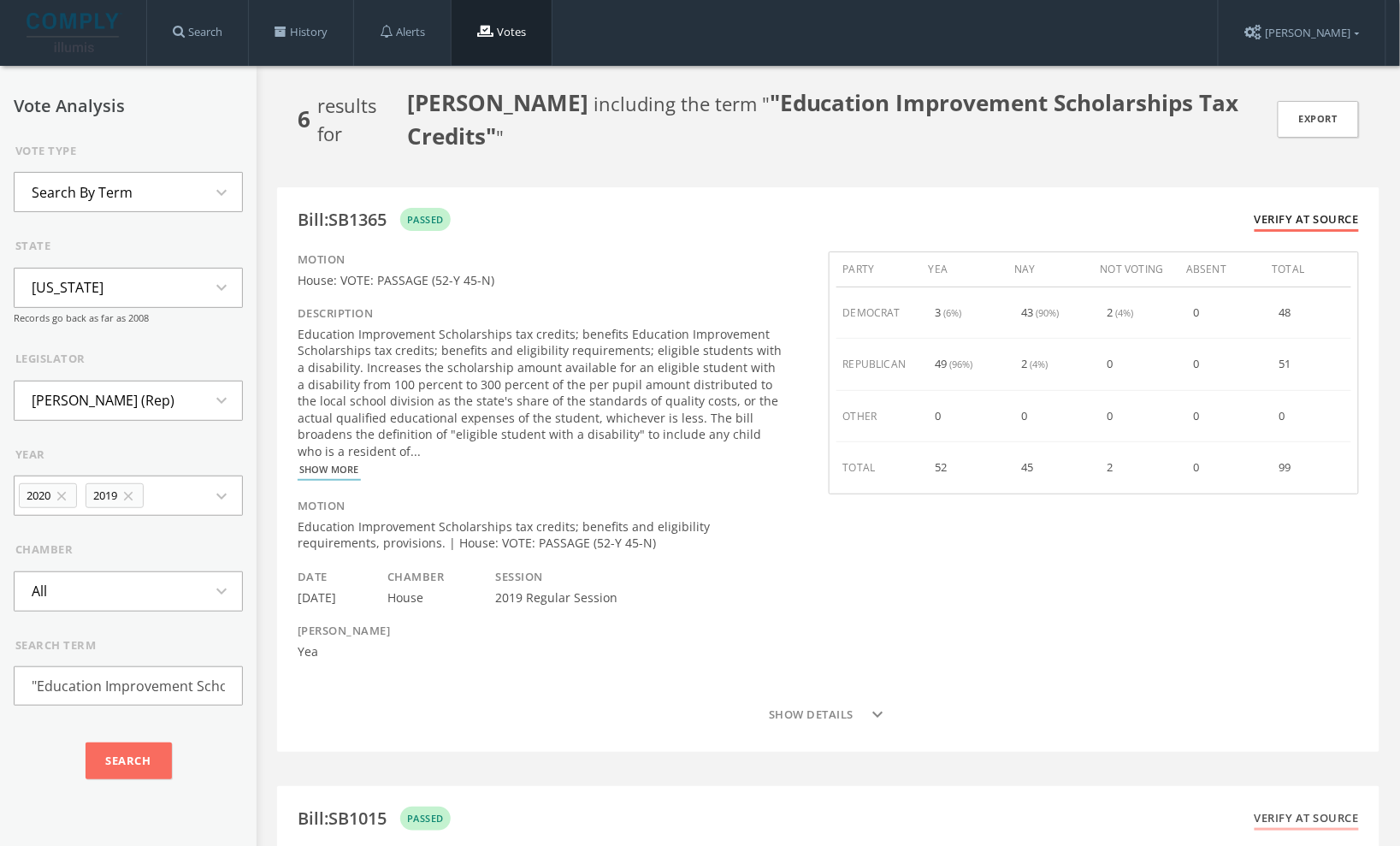
click at [1297, 213] on link "Verify at source" at bounding box center [1306, 222] width 104 height 20
click at [1285, 221] on link "Verify at source" at bounding box center [1306, 222] width 104 height 20
